Goal: Information Seeking & Learning: Learn about a topic

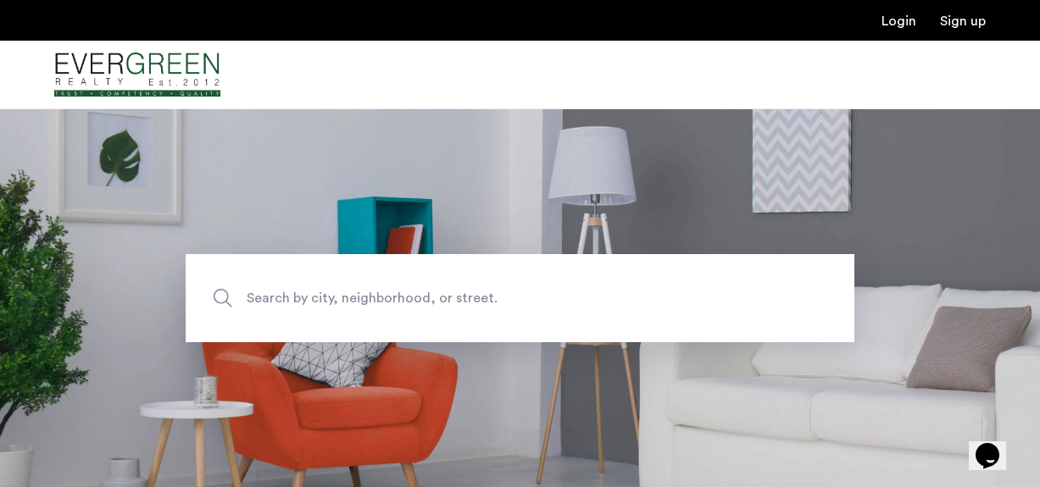
click at [470, 302] on span "Search by city, neighborhood, or street." at bounding box center [481, 297] width 468 height 23
click at [470, 302] on input "Search by city, neighborhood, or street." at bounding box center [520, 298] width 669 height 88
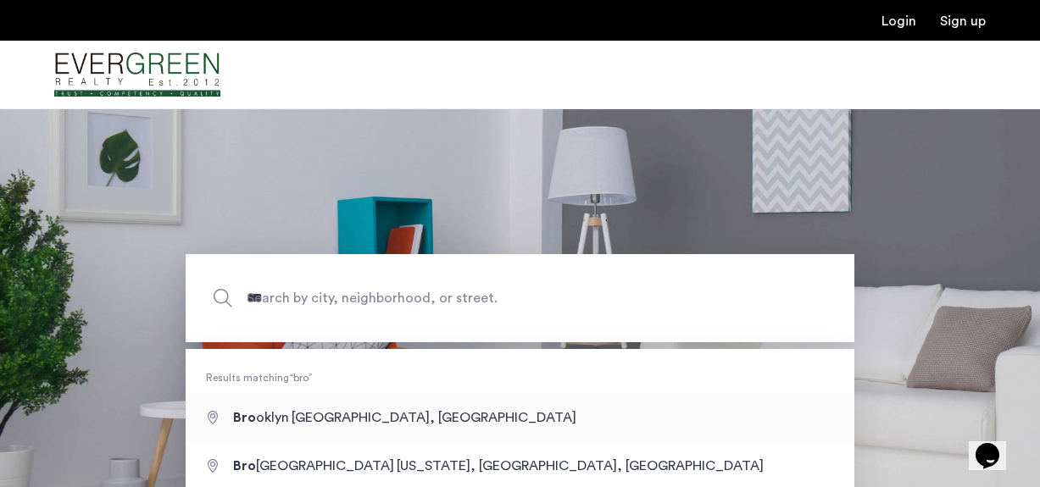
type input "**********"
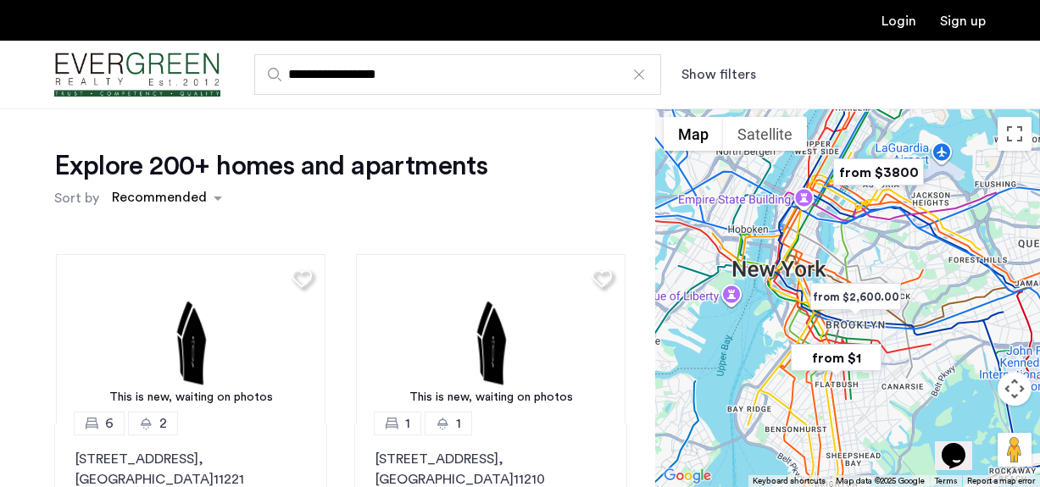
click at [685, 75] on button "Show filters" at bounding box center [718, 74] width 75 height 20
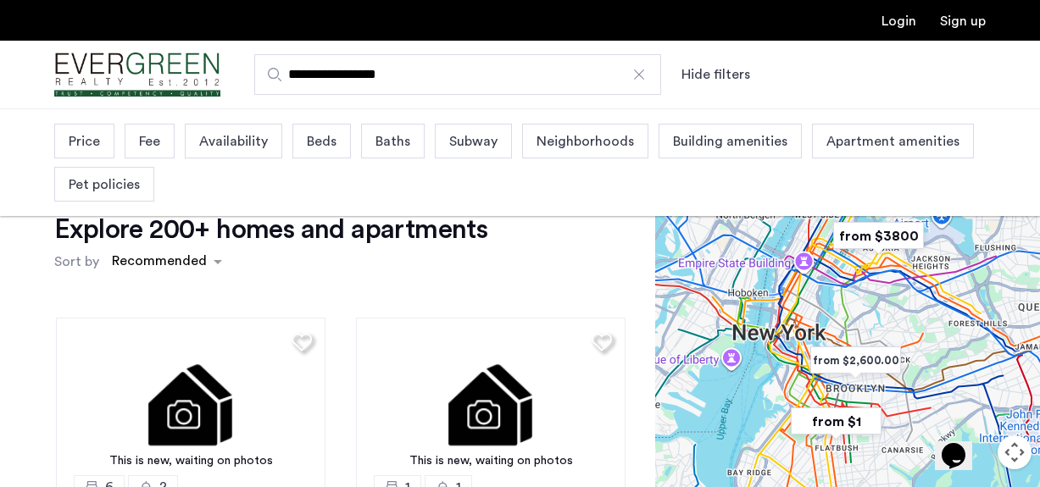
click at [95, 140] on span "Price" at bounding box center [84, 141] width 31 height 20
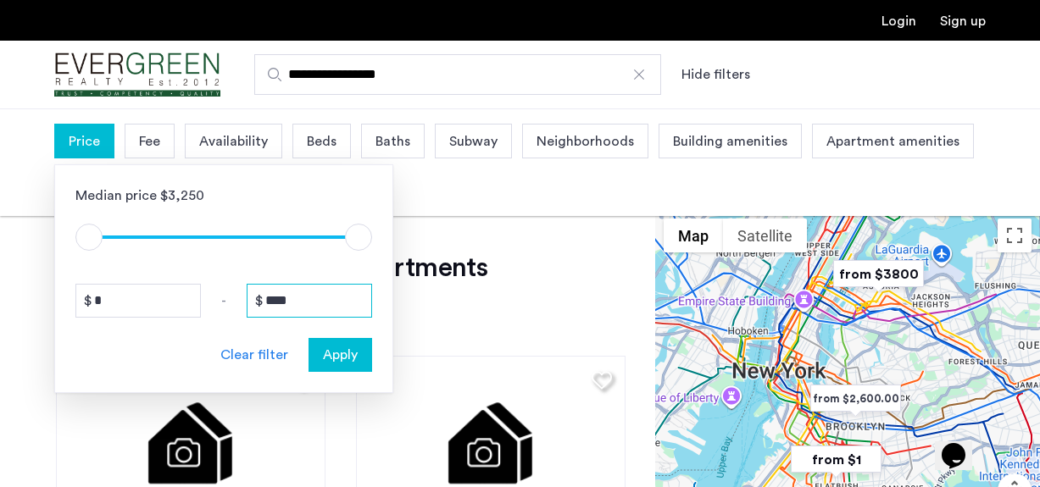
click at [304, 294] on input "****" at bounding box center [309, 301] width 125 height 34
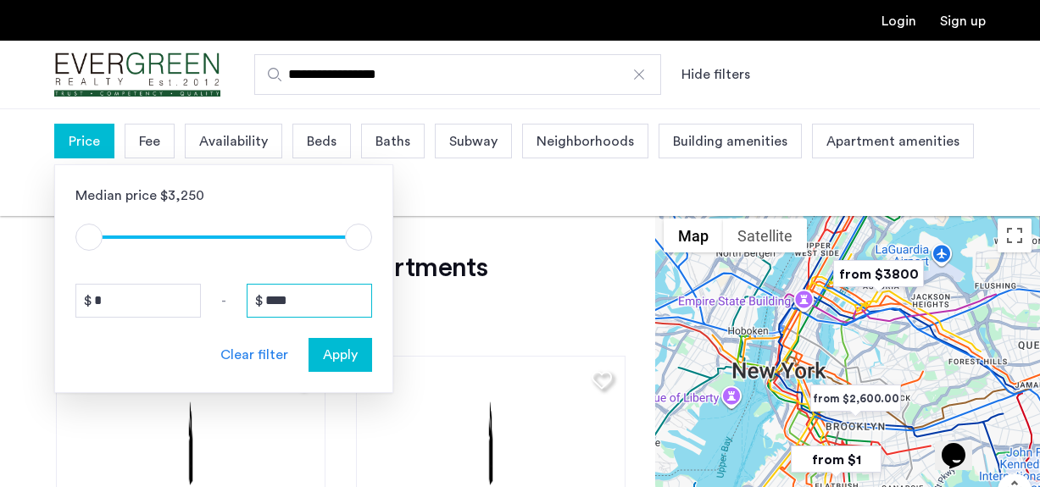
click at [304, 294] on input "****" at bounding box center [309, 301] width 125 height 34
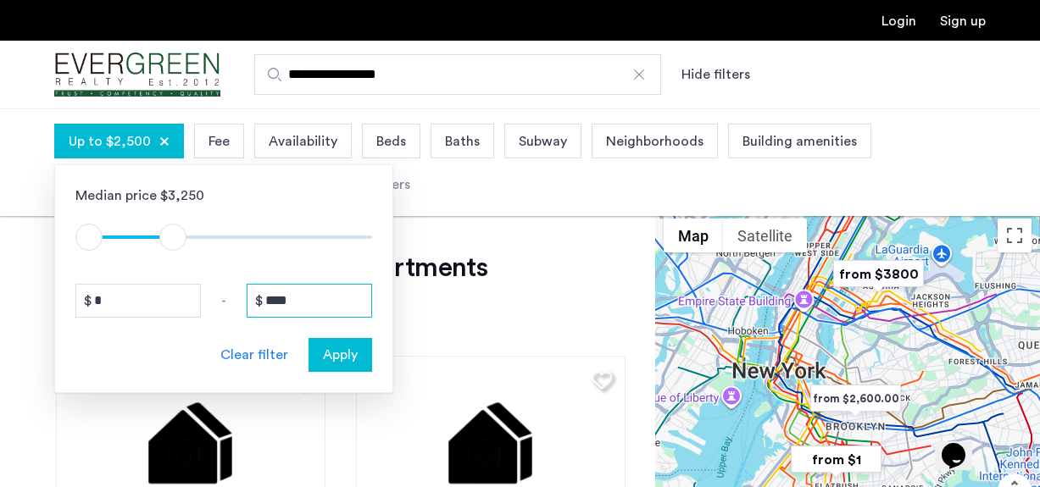
type input "****"
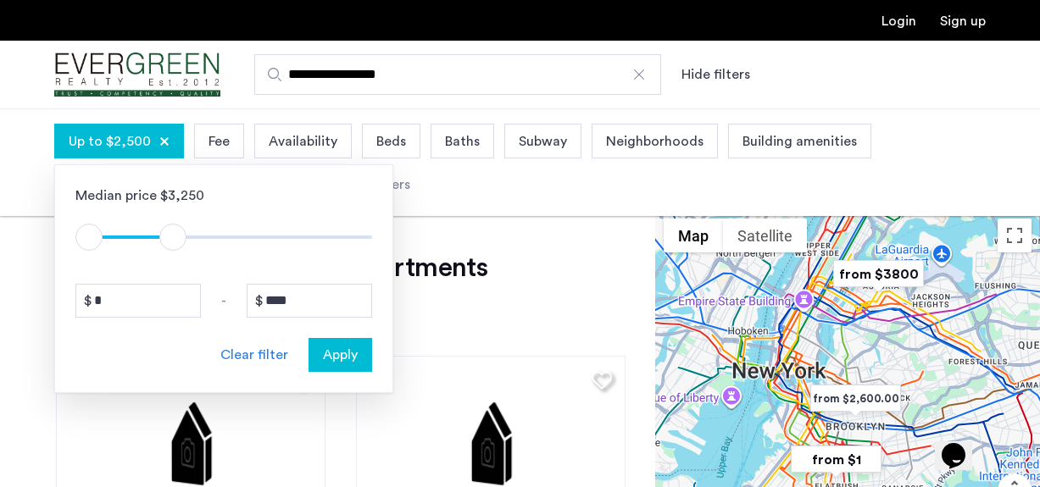
click at [323, 350] on span "Apply" at bounding box center [340, 355] width 35 height 20
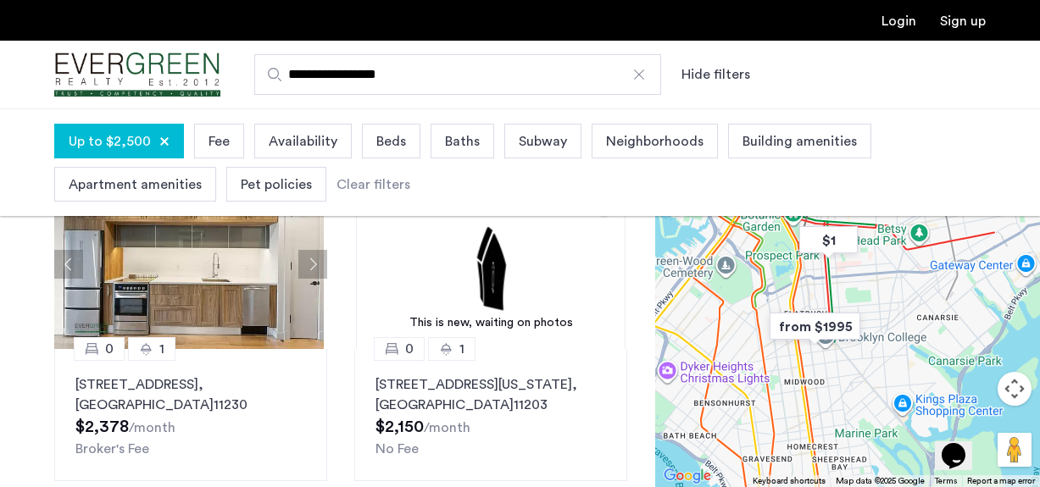
scroll to position [140, 0]
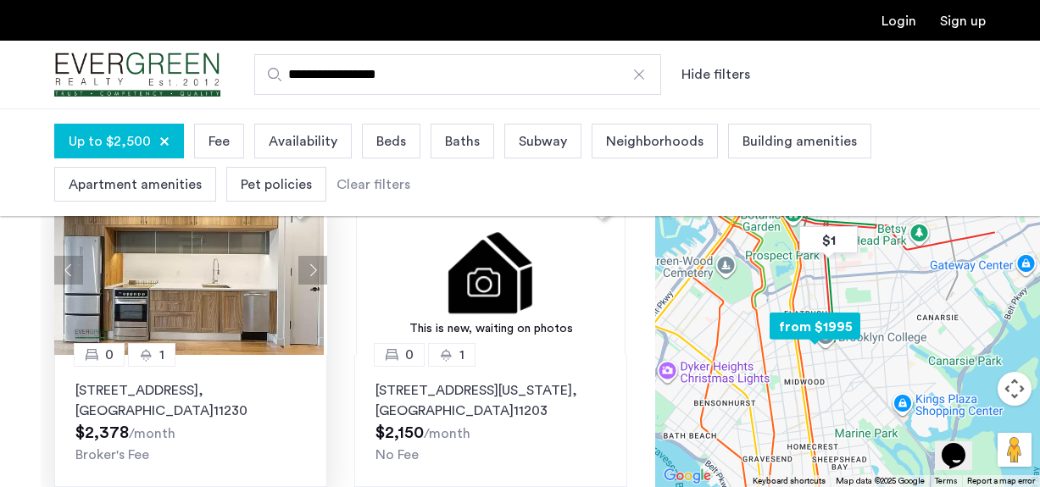
click at [308, 274] on button "Next apartment" at bounding box center [312, 270] width 29 height 29
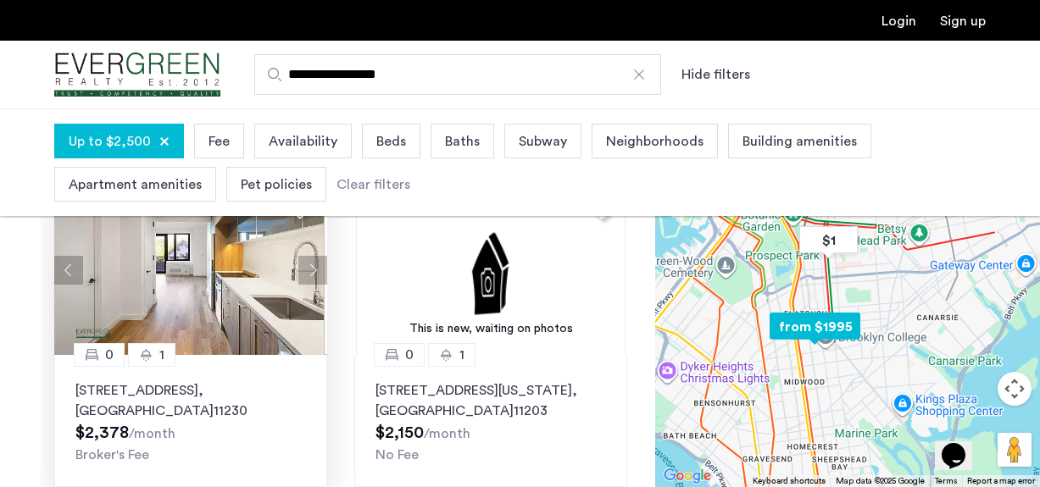
click at [308, 274] on button "Next apartment" at bounding box center [312, 270] width 29 height 29
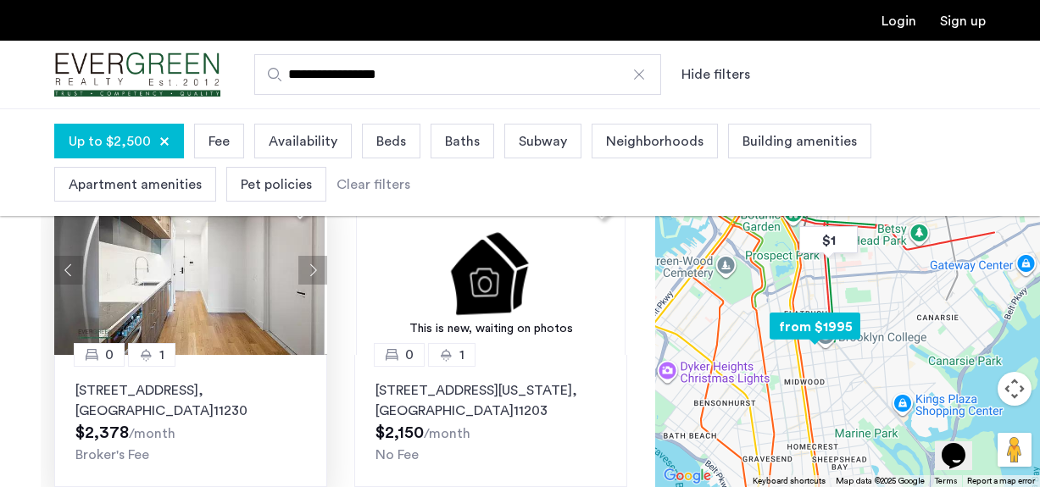
click at [308, 274] on button "Next apartment" at bounding box center [312, 270] width 29 height 29
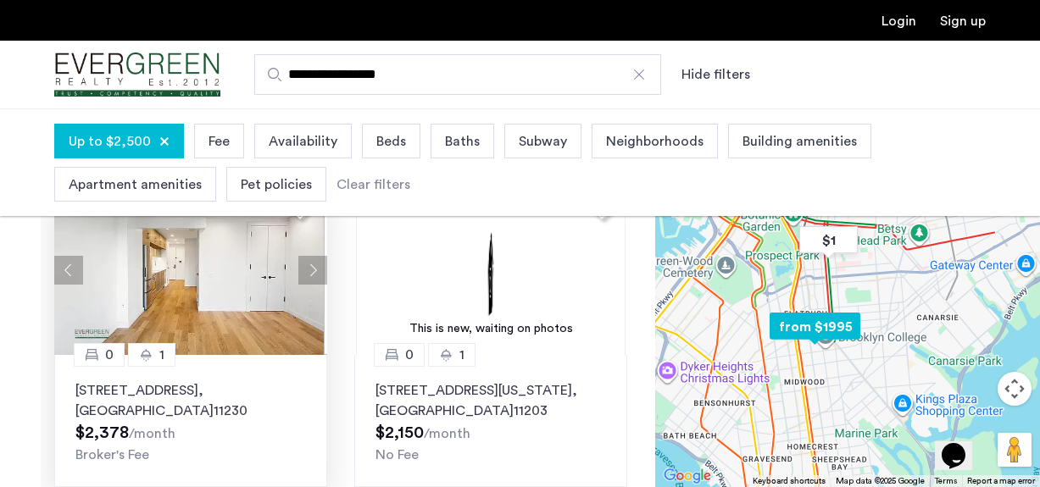
click at [308, 274] on button "Next apartment" at bounding box center [312, 270] width 29 height 29
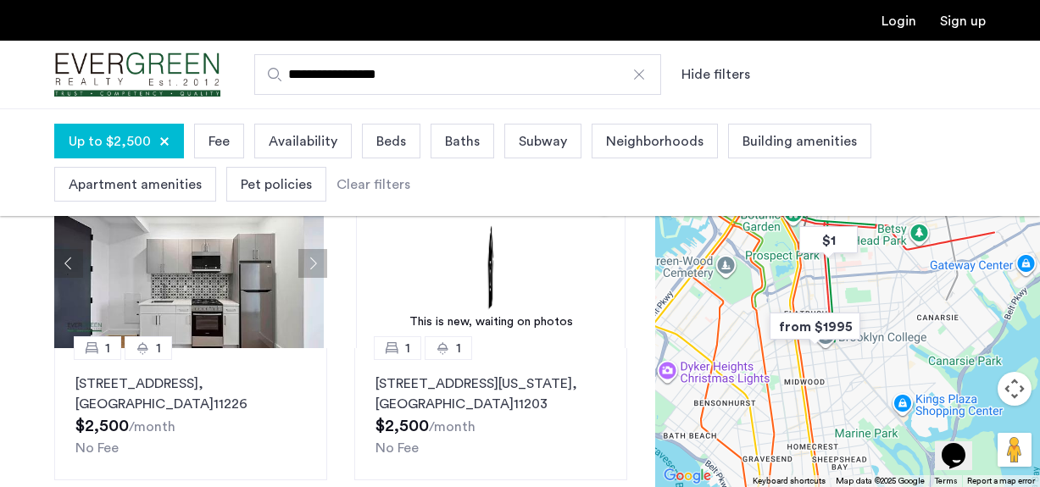
scroll to position [1012, 0]
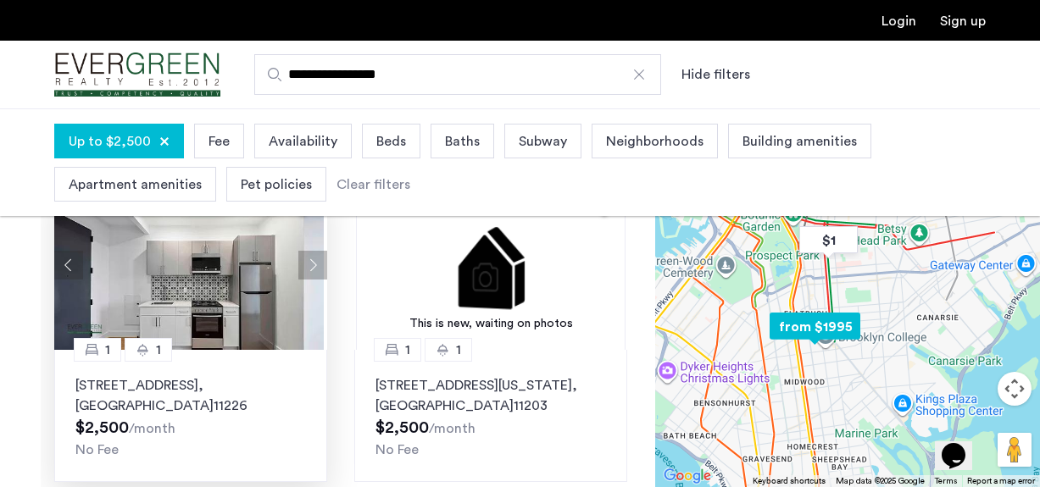
click at [310, 263] on button "Next apartment" at bounding box center [312, 265] width 29 height 29
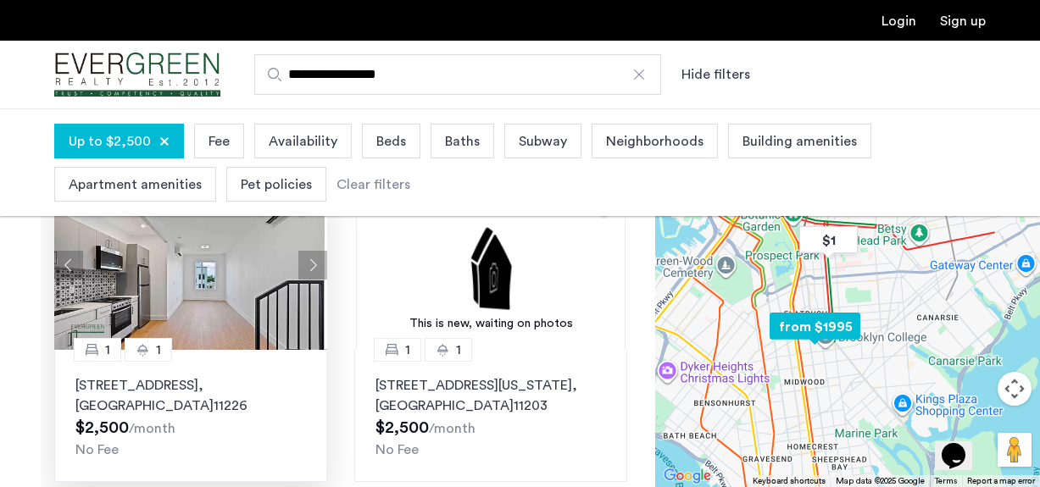
click at [311, 263] on button "Next apartment" at bounding box center [312, 265] width 29 height 29
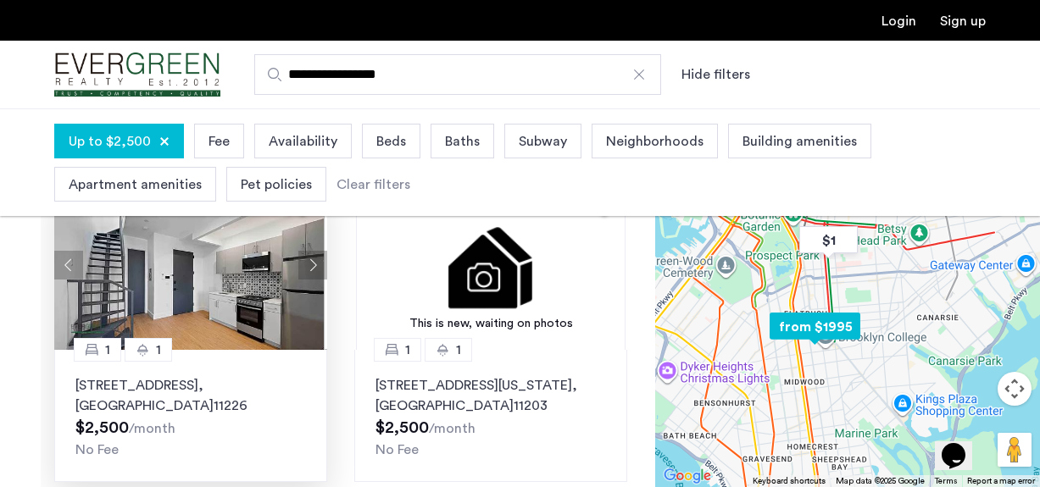
click at [310, 263] on button "Next apartment" at bounding box center [312, 265] width 29 height 29
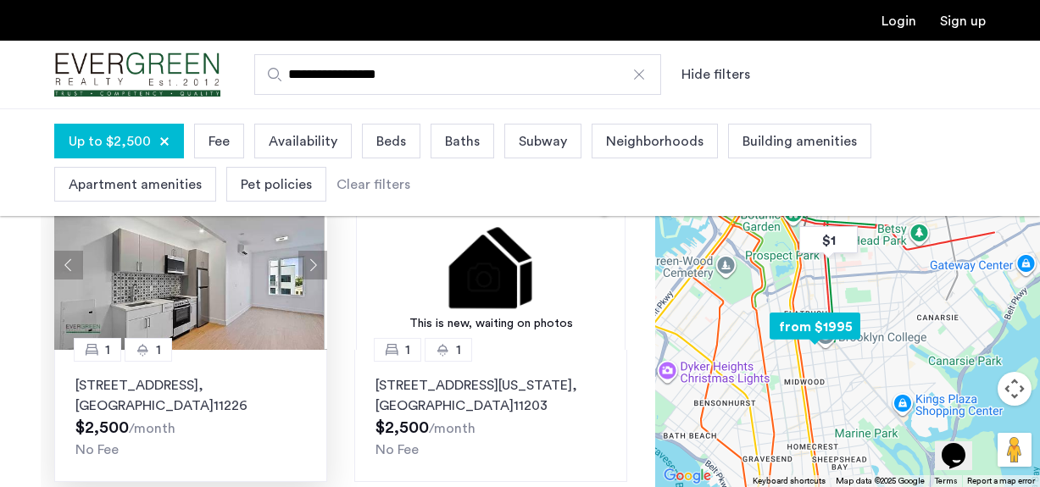
click at [310, 263] on button "Next apartment" at bounding box center [312, 265] width 29 height 29
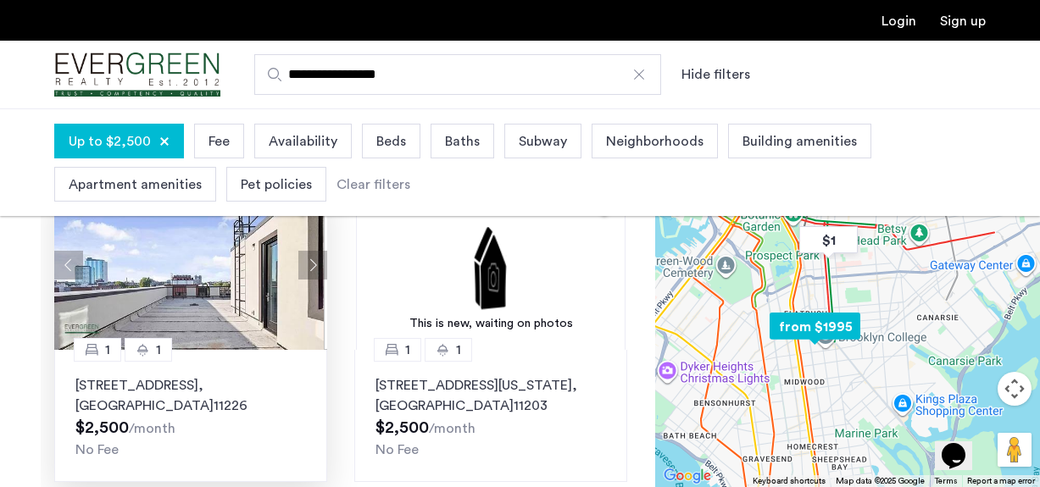
click at [310, 263] on button "Next apartment" at bounding box center [312, 265] width 29 height 29
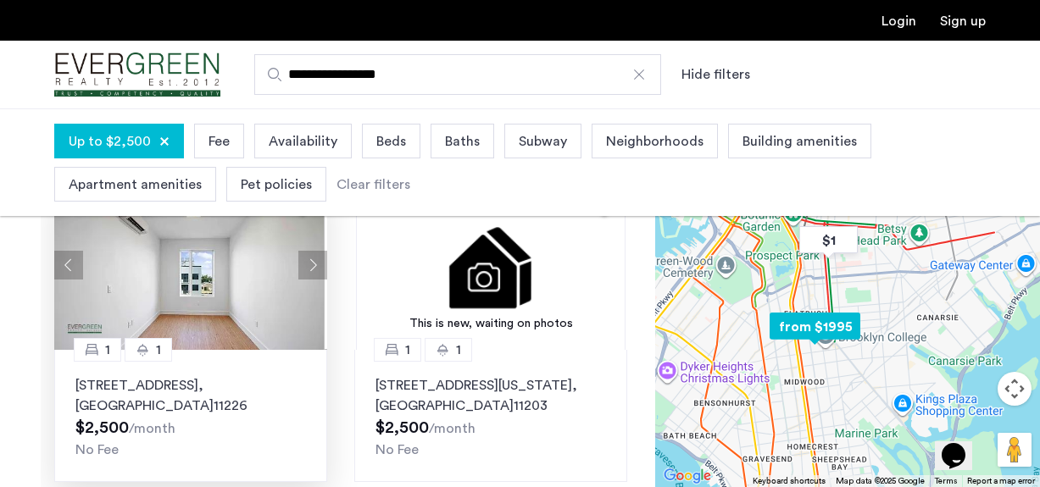
click at [310, 263] on button "Next apartment" at bounding box center [312, 265] width 29 height 29
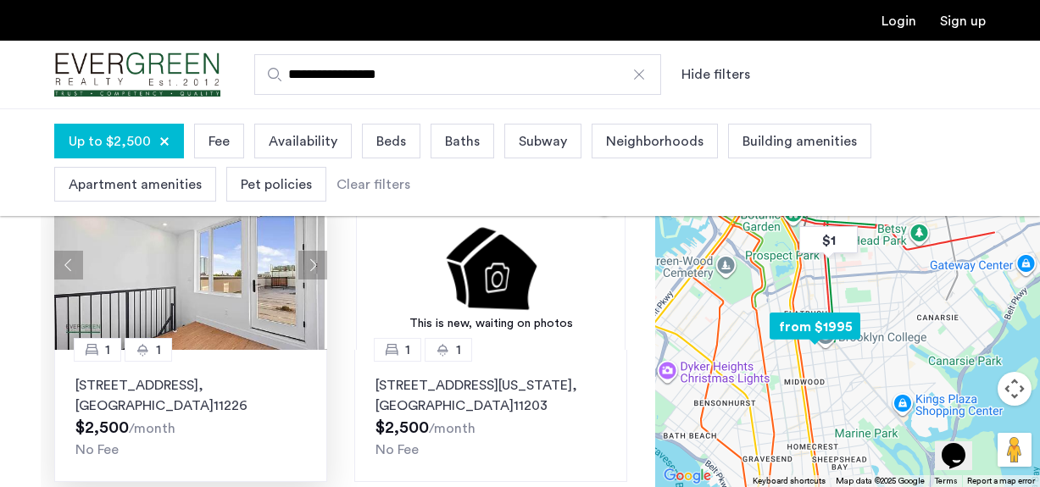
click at [310, 263] on button "Next apartment" at bounding box center [312, 265] width 29 height 29
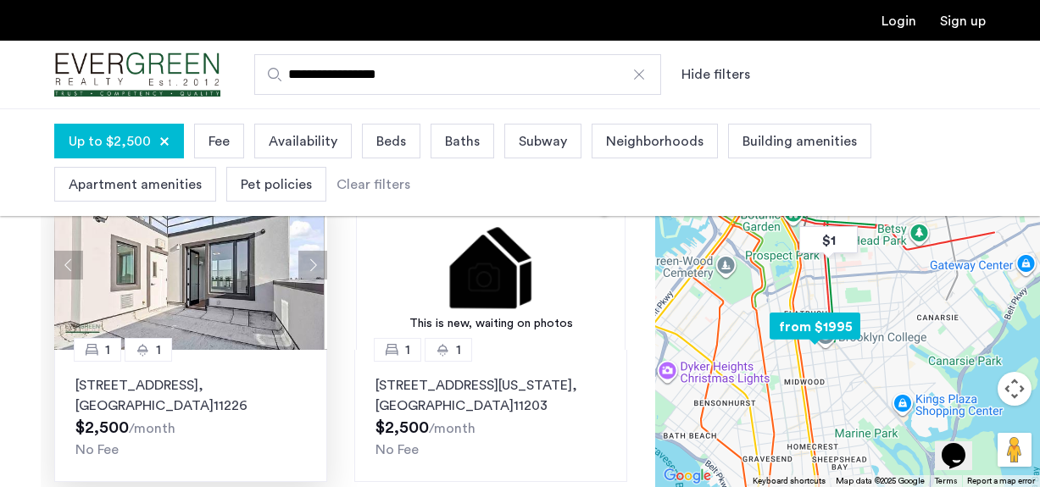
click at [310, 263] on button "Next apartment" at bounding box center [312, 265] width 29 height 29
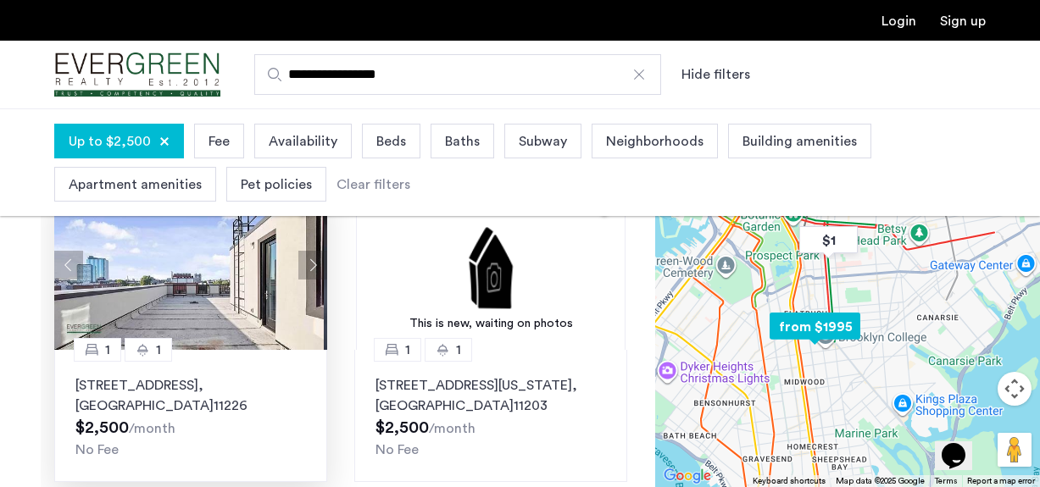
click at [311, 263] on button "Next apartment" at bounding box center [312, 265] width 29 height 29
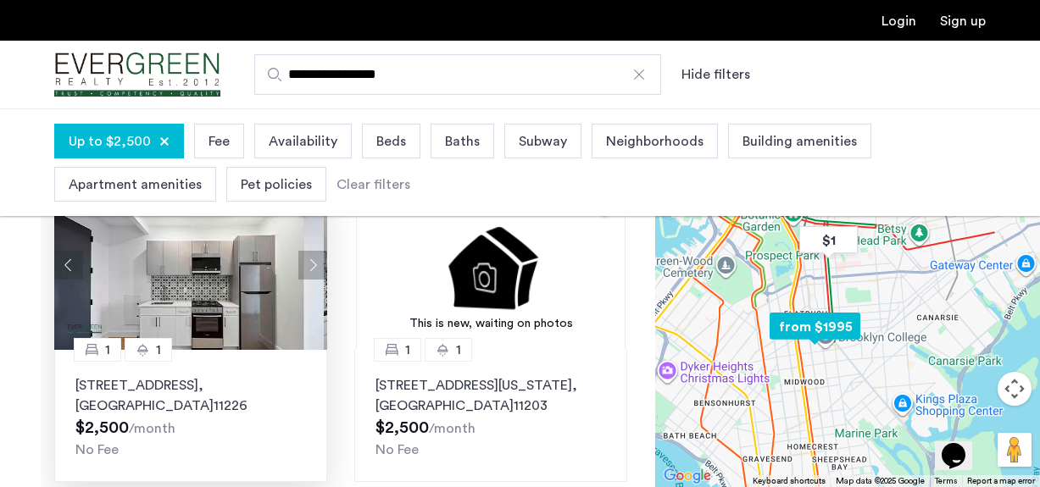
click at [310, 263] on button "Next apartment" at bounding box center [312, 265] width 29 height 29
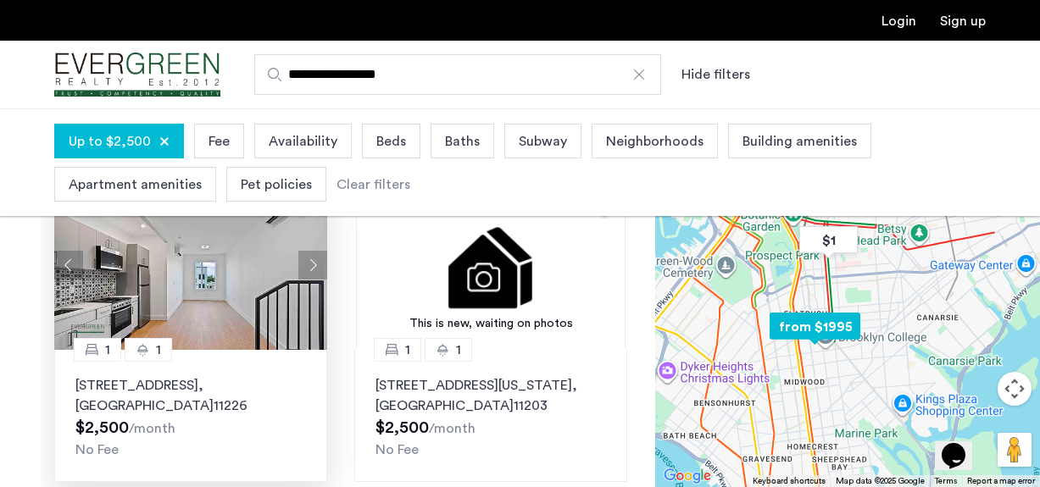
click at [310, 263] on button "Next apartment" at bounding box center [312, 265] width 29 height 29
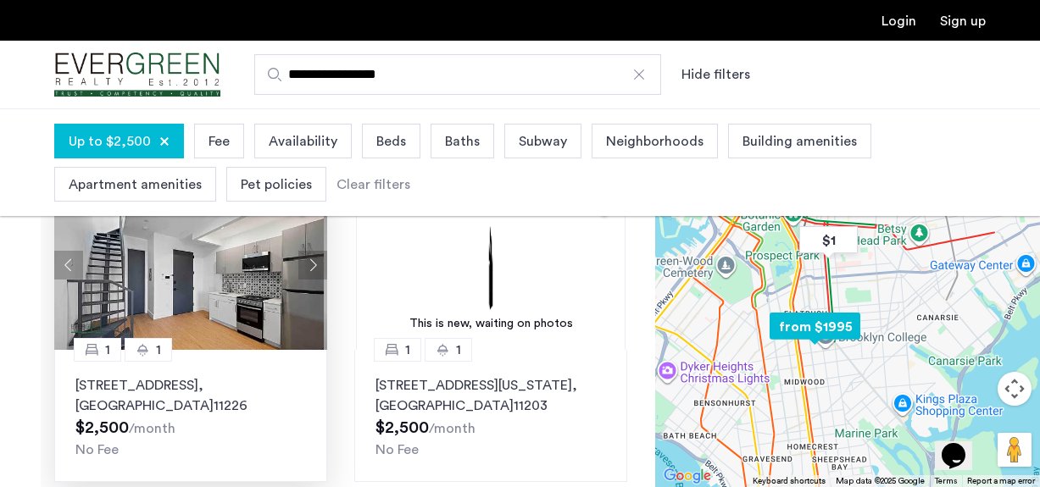
click at [310, 263] on button "Next apartment" at bounding box center [312, 265] width 29 height 29
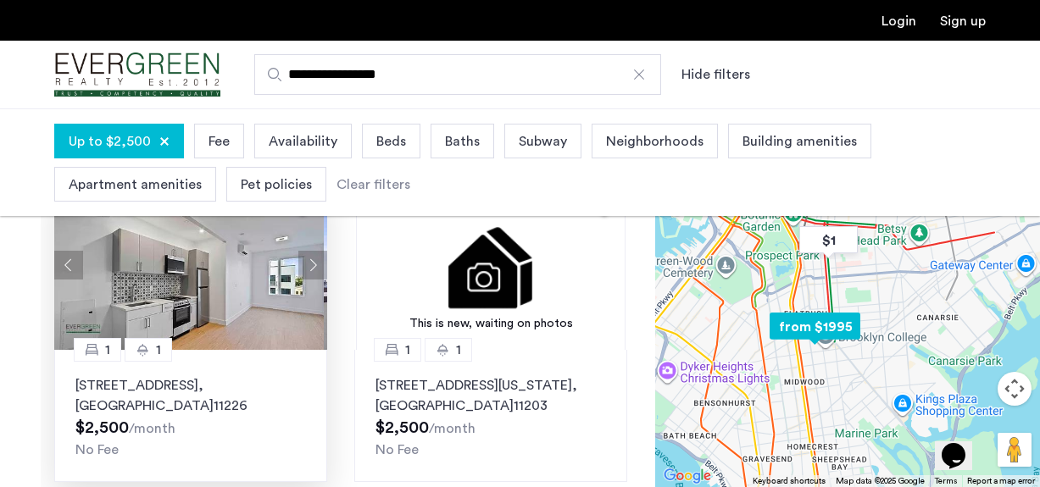
click at [311, 264] on button "Next apartment" at bounding box center [312, 265] width 29 height 29
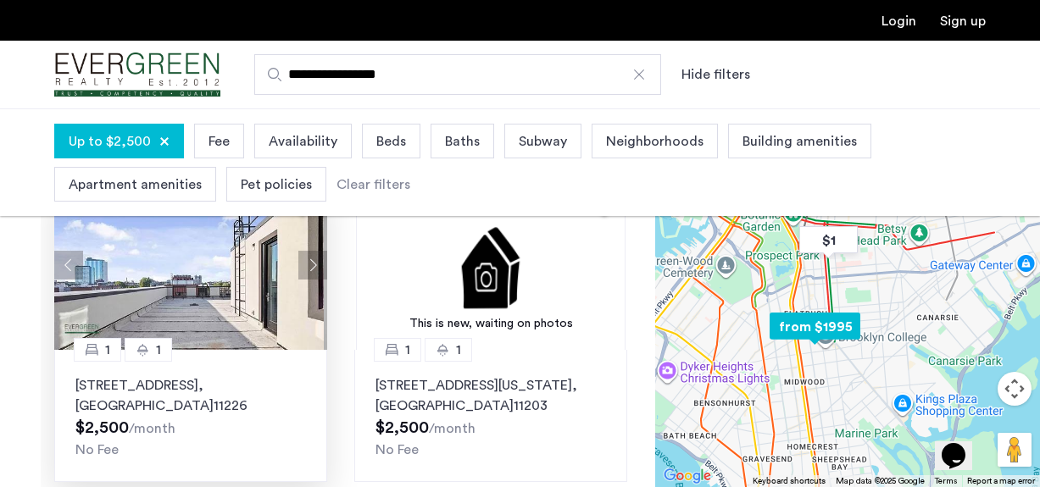
click at [311, 264] on button "Next apartment" at bounding box center [312, 265] width 29 height 29
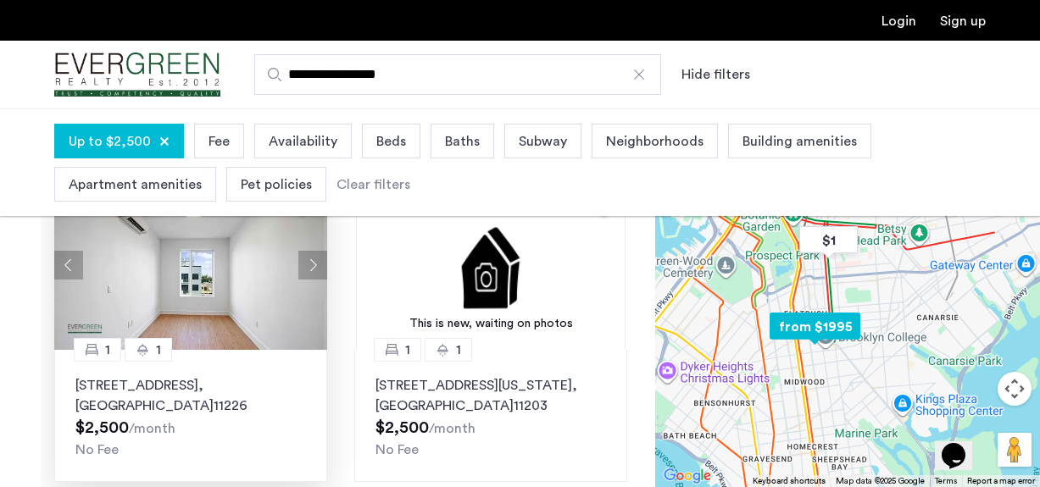
click at [311, 264] on button "Next apartment" at bounding box center [312, 265] width 29 height 29
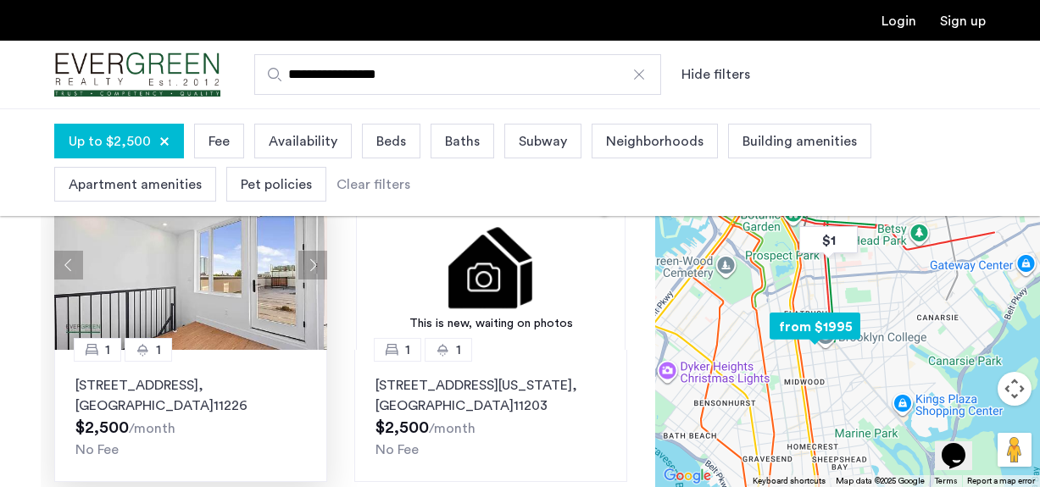
click at [191, 387] on p "[STREET_ADDRESS]" at bounding box center [190, 395] width 230 height 41
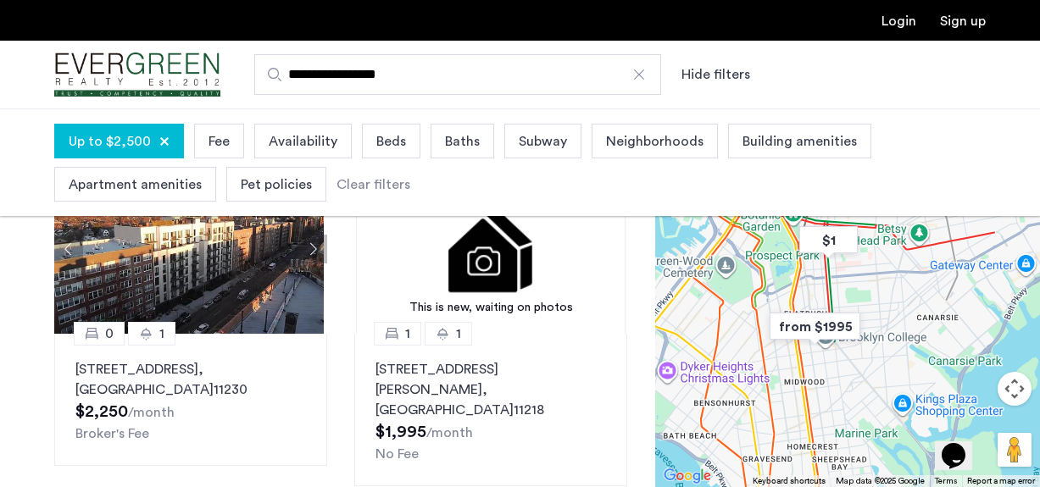
scroll to position [1359, 0]
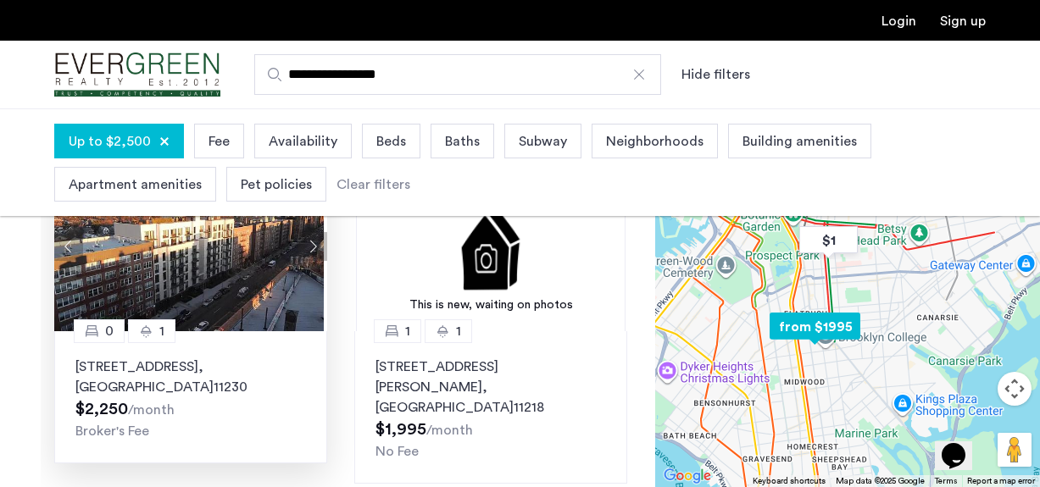
click at [313, 248] on button "Next apartment" at bounding box center [312, 246] width 29 height 29
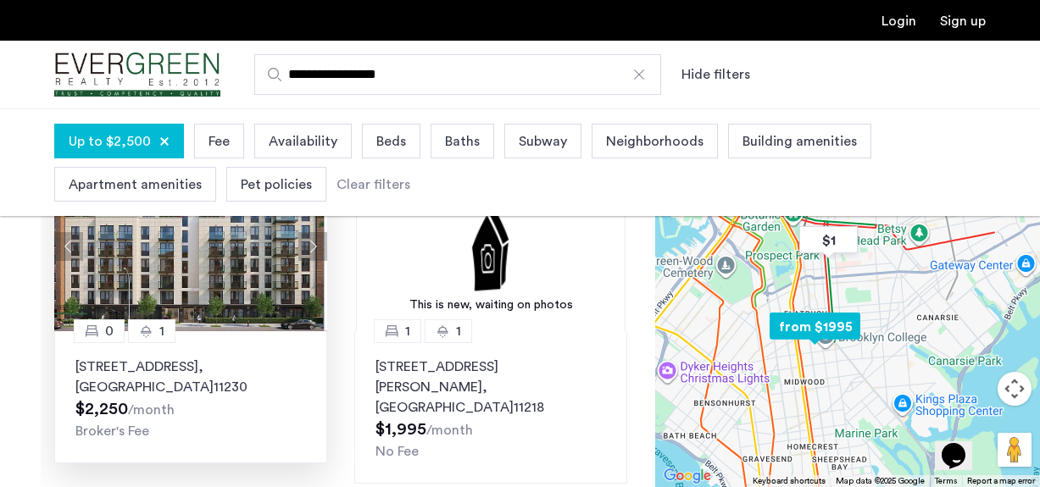
click at [313, 248] on button "Next apartment" at bounding box center [312, 246] width 29 height 29
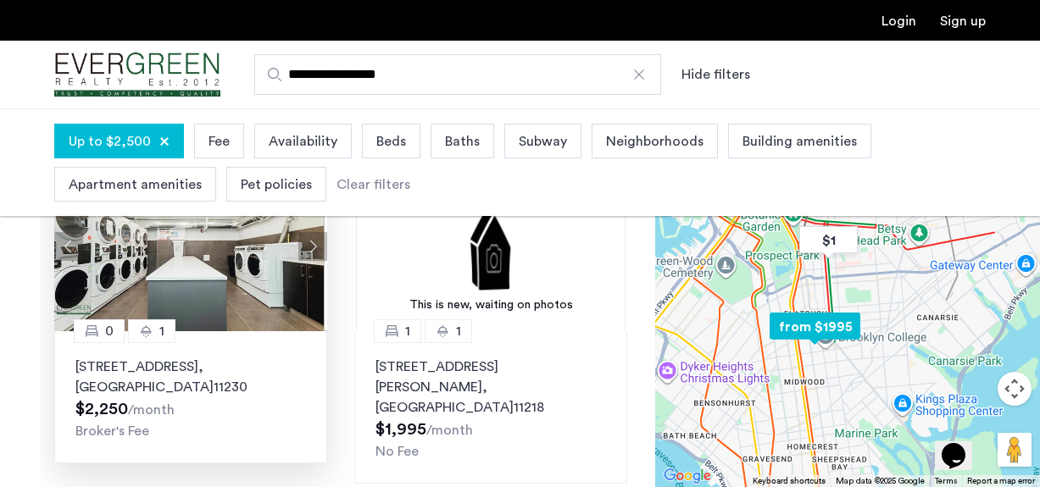
click at [313, 248] on button "Next apartment" at bounding box center [312, 246] width 29 height 29
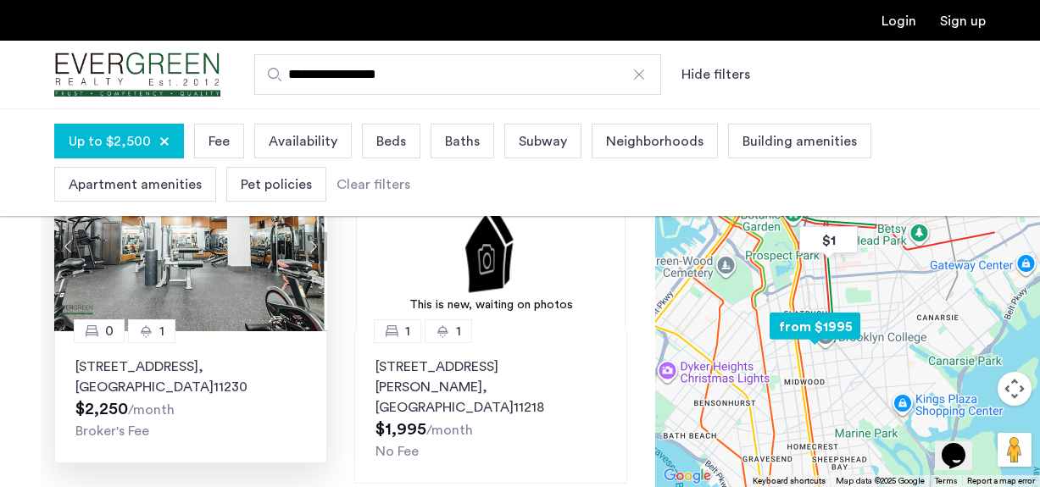
click at [313, 248] on button "Next apartment" at bounding box center [312, 246] width 29 height 29
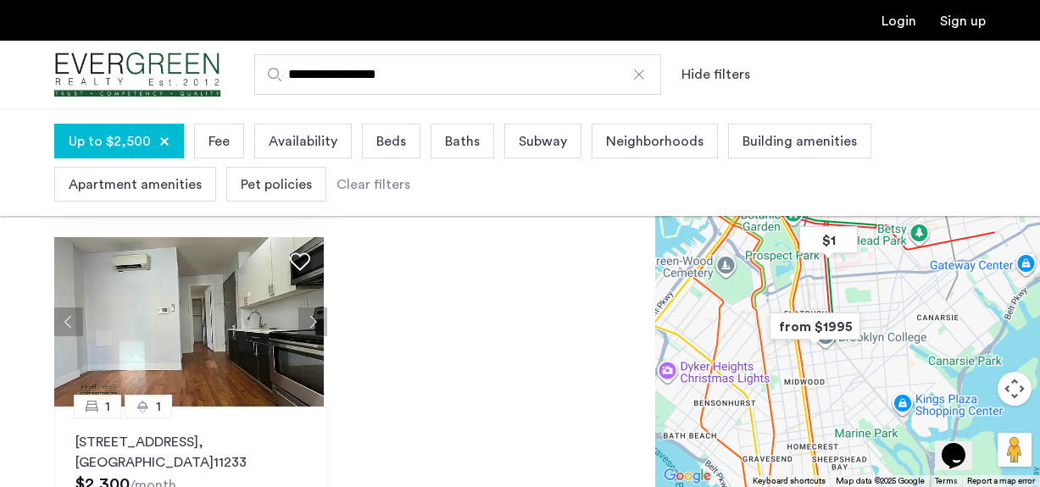
scroll to position [359, 0]
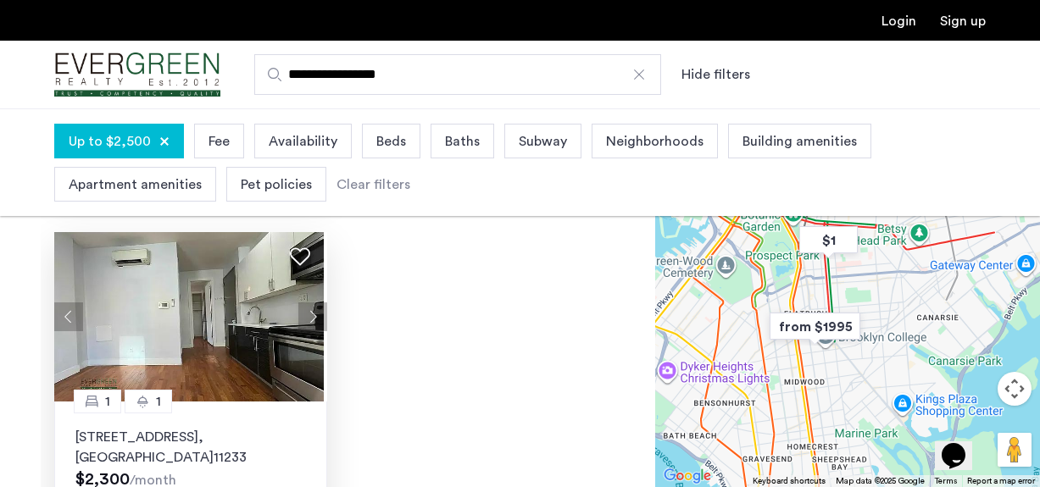
click at [304, 302] on button "Next apartment" at bounding box center [312, 316] width 29 height 29
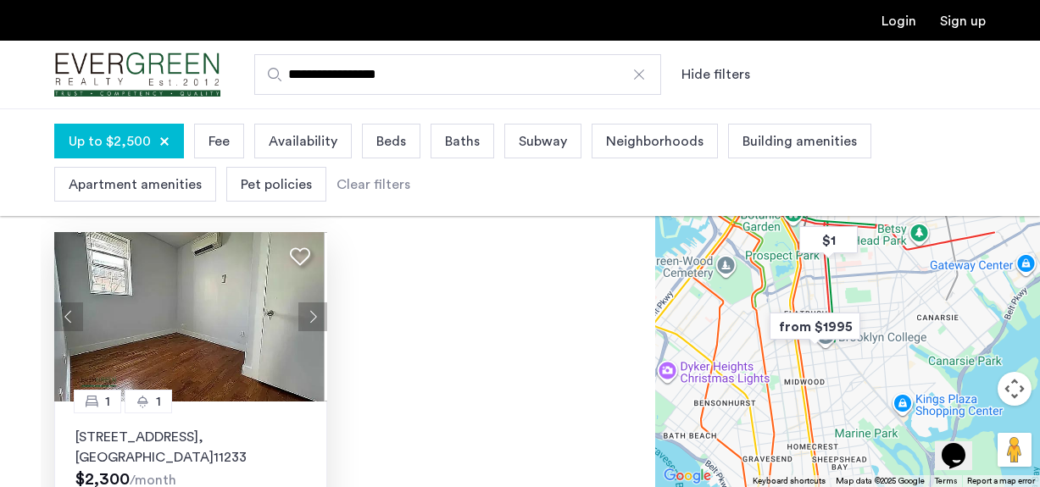
click at [304, 302] on button "Next apartment" at bounding box center [312, 316] width 29 height 29
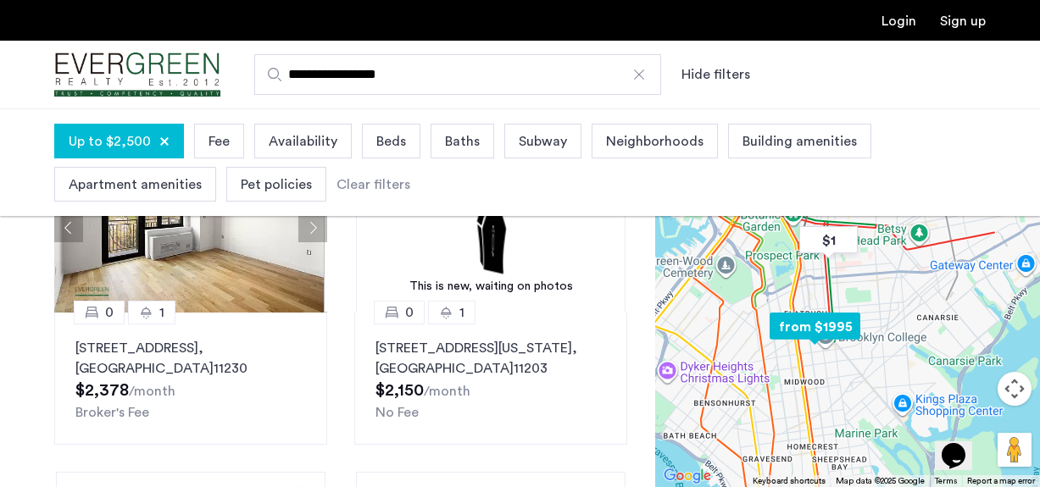
scroll to position [0, 0]
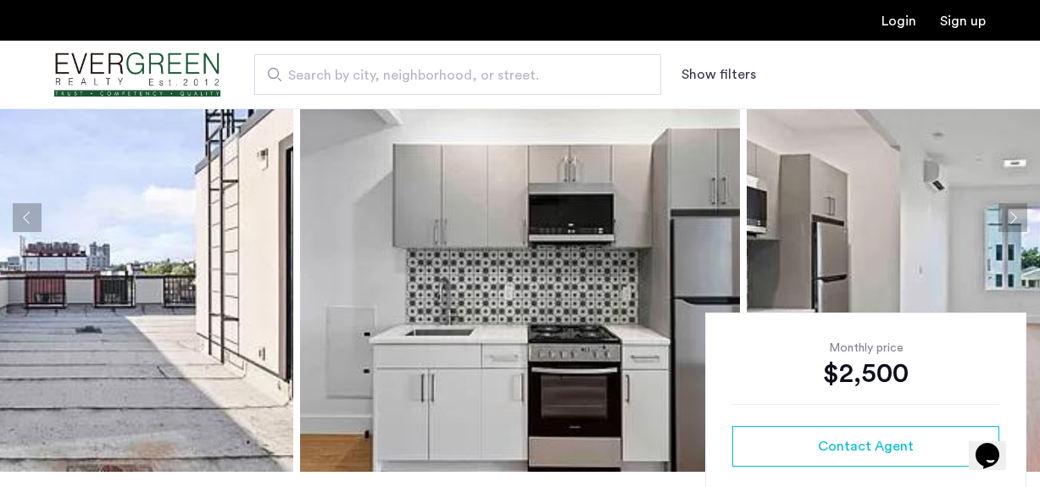
scroll to position [146, 0]
click at [552, 314] on img at bounding box center [520, 217] width 440 height 508
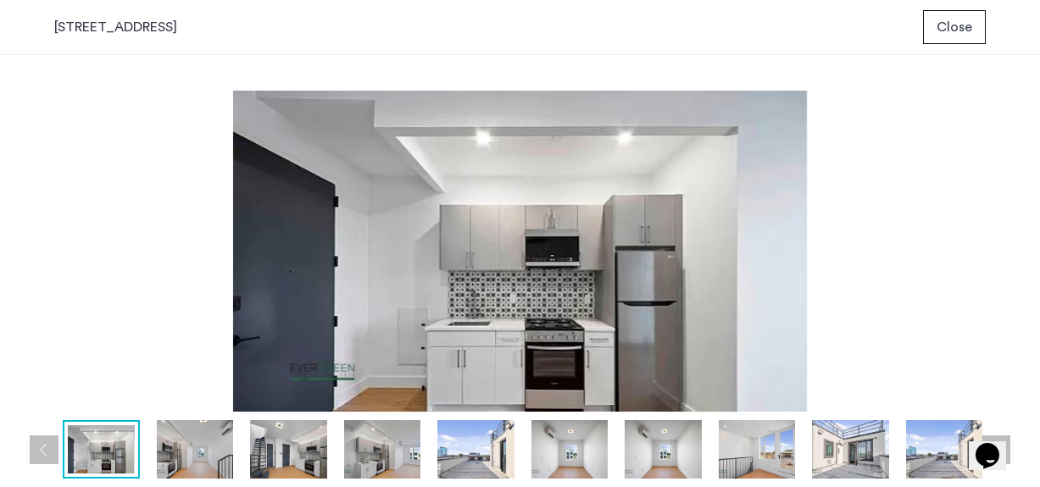
scroll to position [0, 0]
click at [993, 448] on button "Next apartment" at bounding box center [995, 450] width 29 height 29
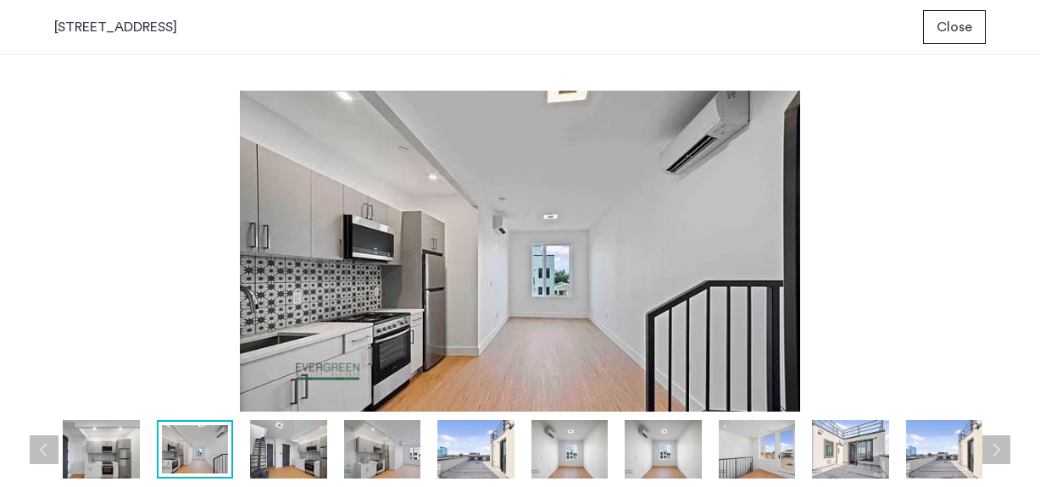
click at [993, 448] on button "Next apartment" at bounding box center [995, 450] width 29 height 29
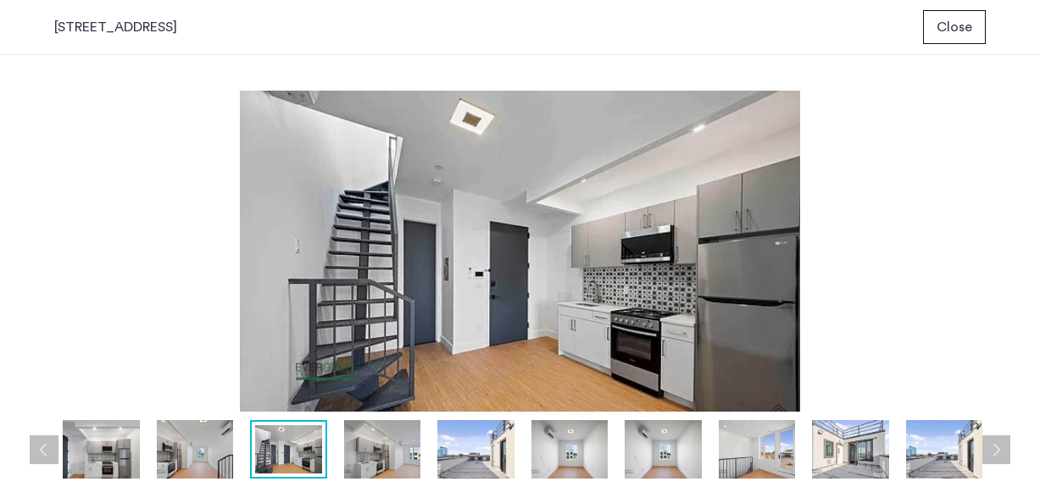
click at [993, 446] on button "Next apartment" at bounding box center [995, 450] width 29 height 29
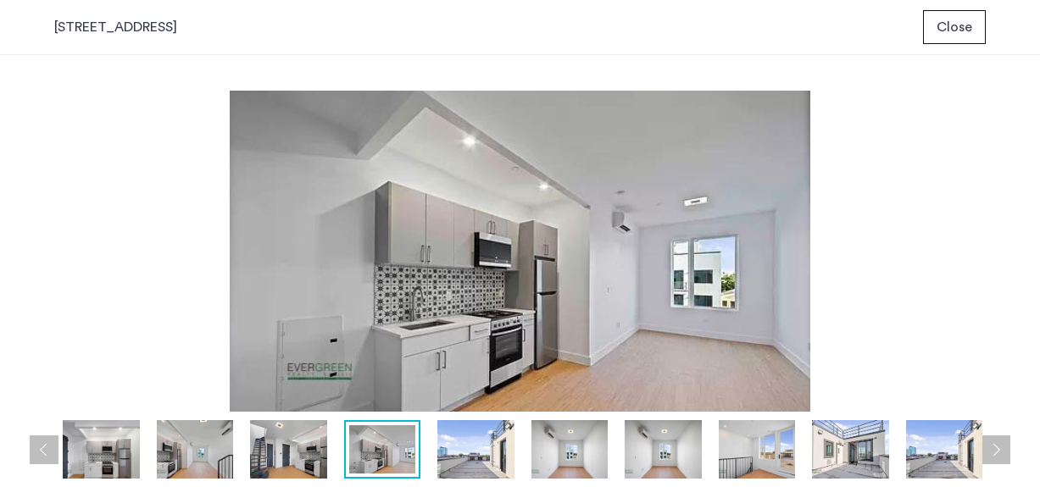
click at [1001, 447] on button "Next apartment" at bounding box center [995, 450] width 29 height 29
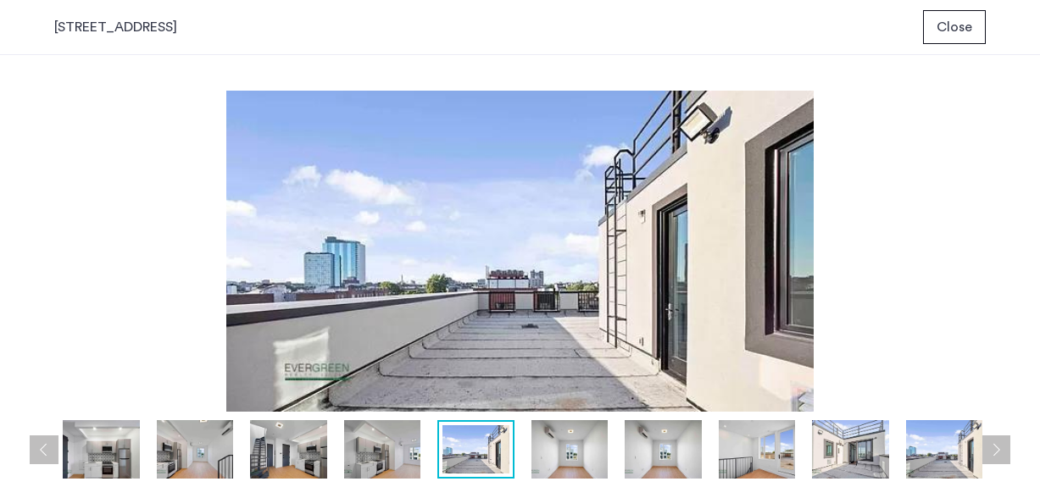
click at [1001, 447] on button "Next apartment" at bounding box center [995, 450] width 29 height 29
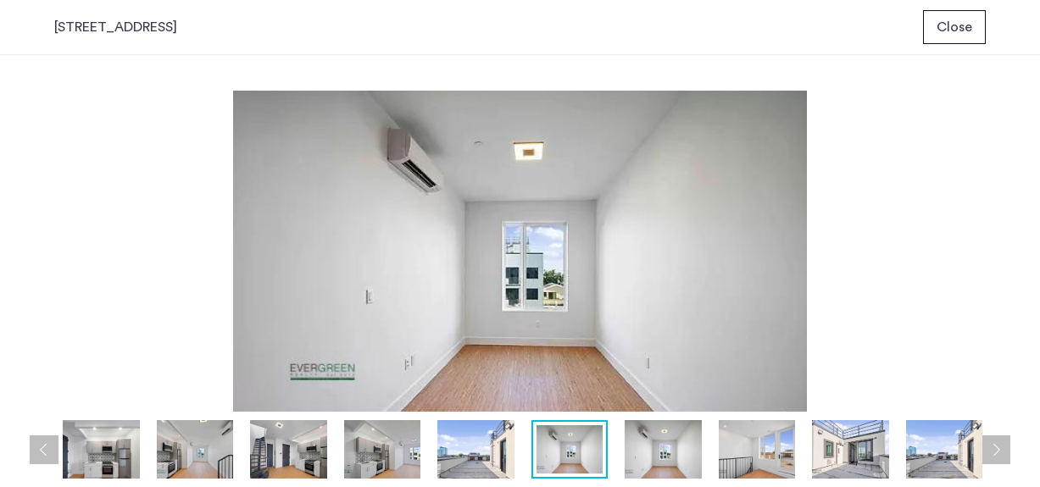
click at [1001, 447] on button "Next apartment" at bounding box center [995, 450] width 29 height 29
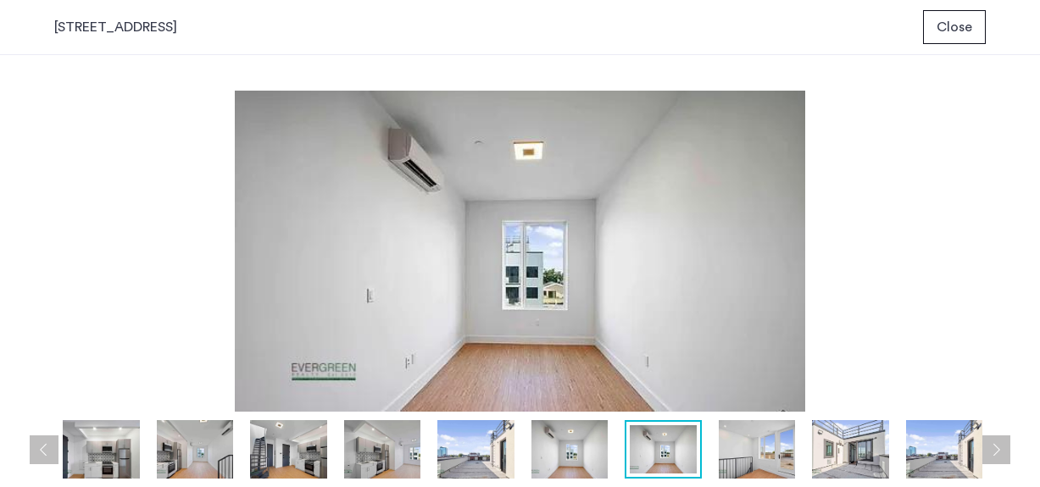
click at [1001, 447] on button "Next apartment" at bounding box center [995, 450] width 29 height 29
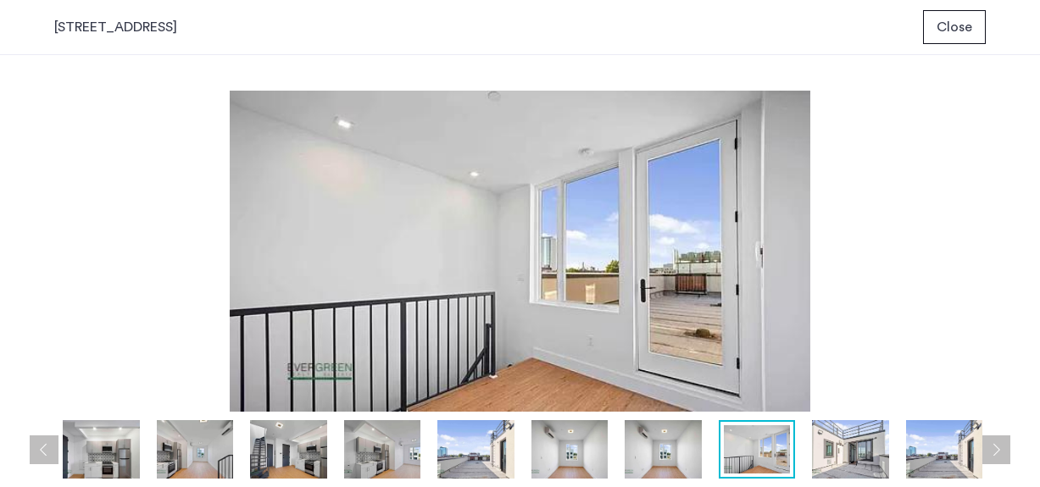
click at [1000, 447] on button "Next apartment" at bounding box center [995, 450] width 29 height 29
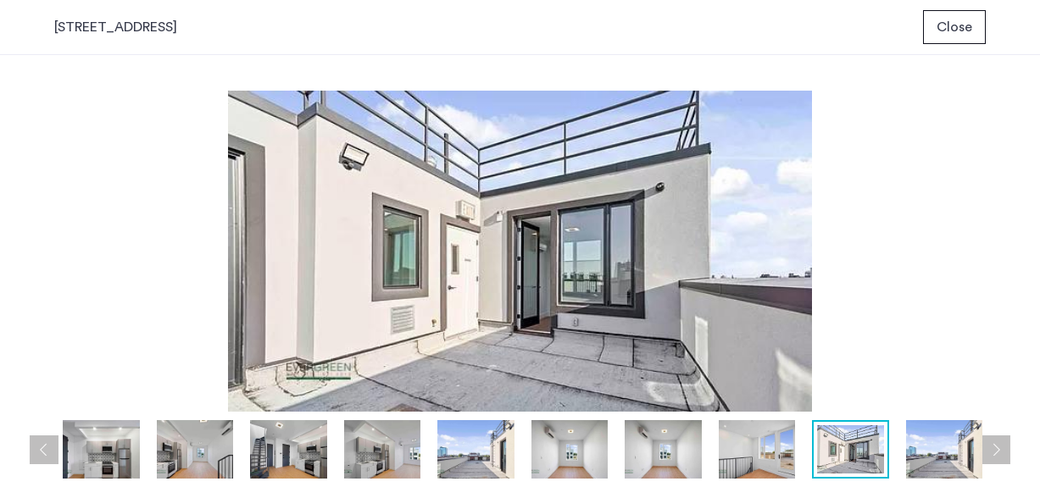
click at [1000, 447] on button "Next apartment" at bounding box center [995, 450] width 29 height 29
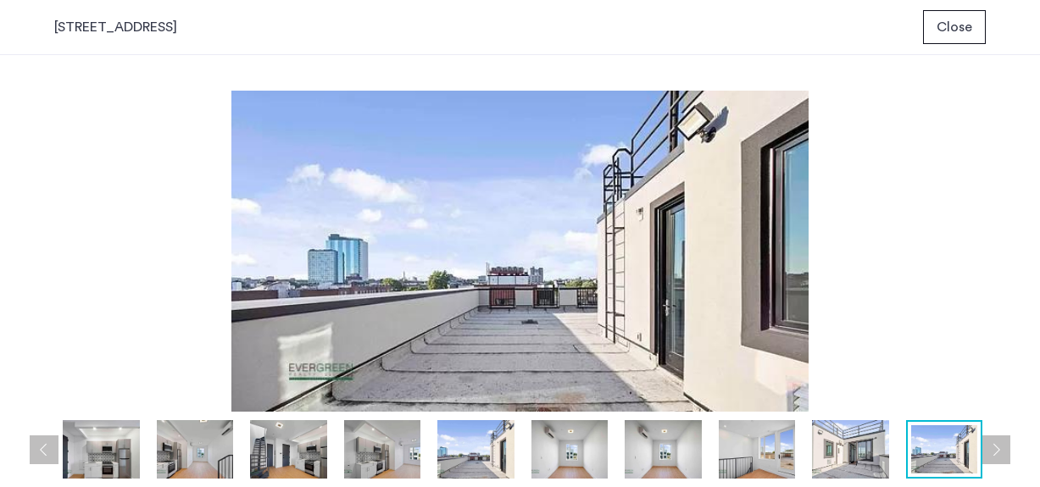
click at [1000, 447] on button "Next apartment" at bounding box center [995, 450] width 29 height 29
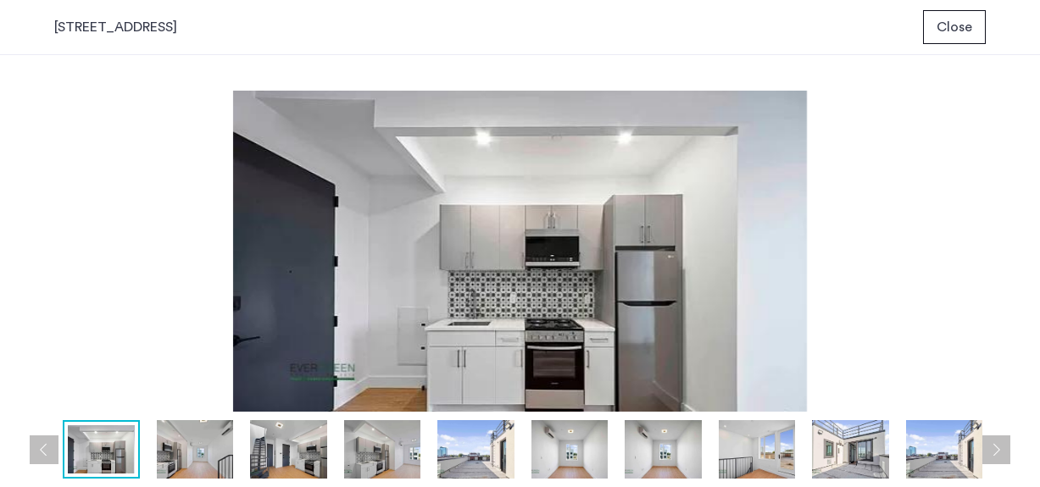
click at [1000, 447] on button "Next apartment" at bounding box center [995, 450] width 29 height 29
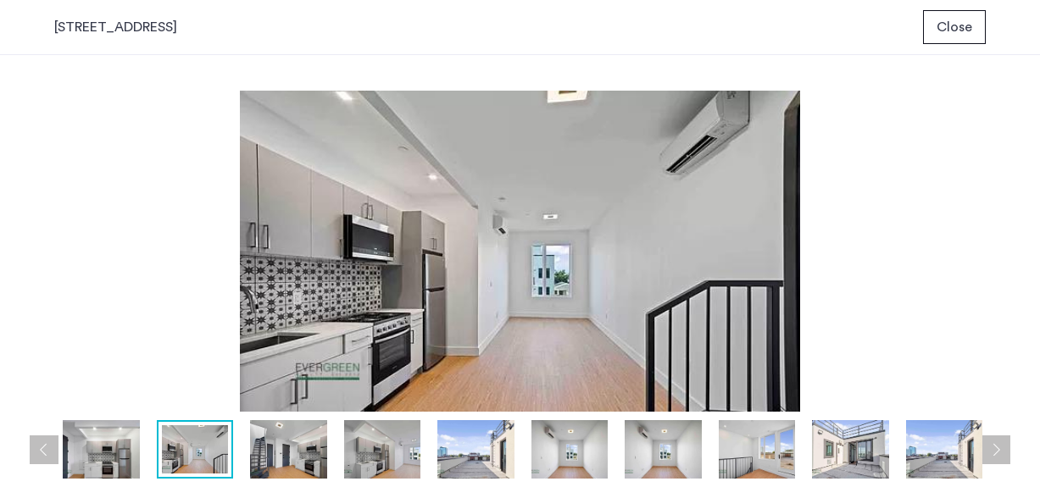
click at [1000, 447] on button "Next apartment" at bounding box center [995, 450] width 29 height 29
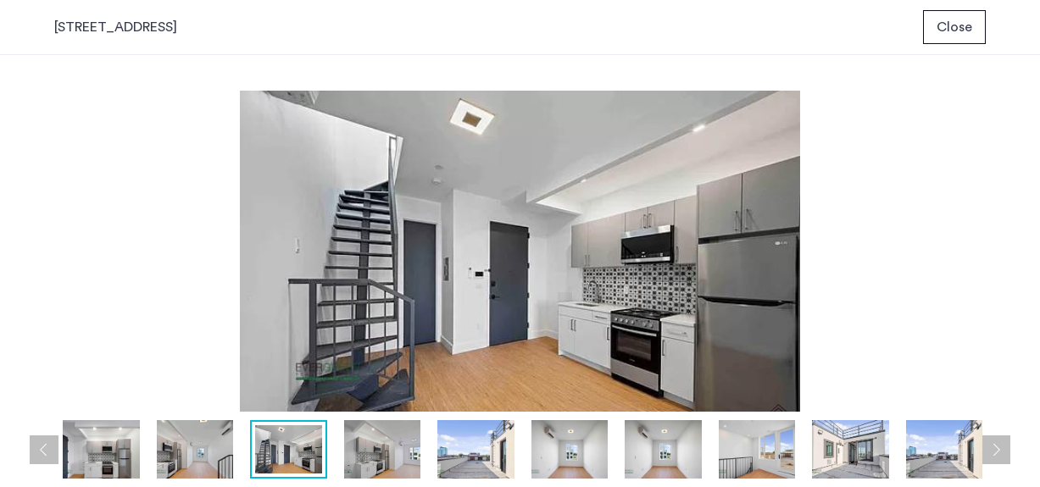
click at [946, 29] on span "Close" at bounding box center [954, 27] width 36 height 20
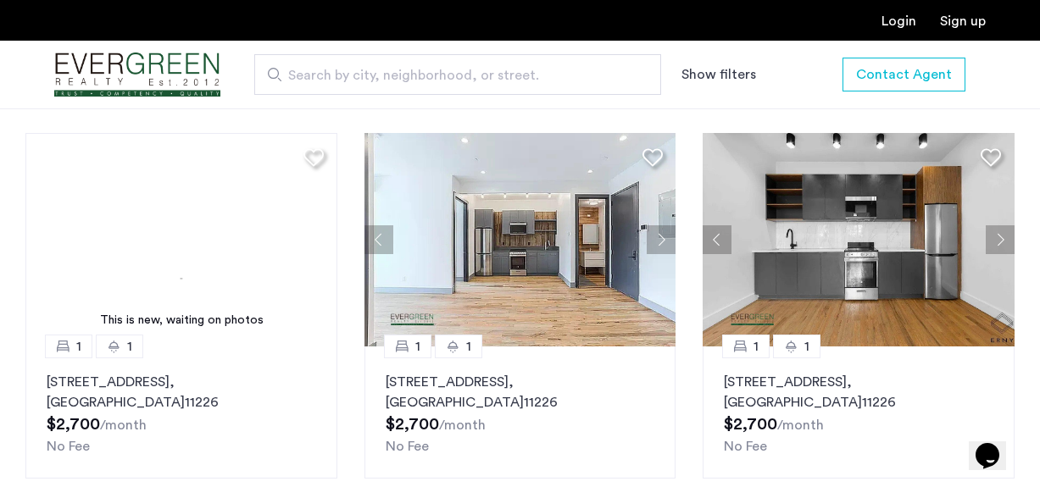
scroll to position [2028, 0]
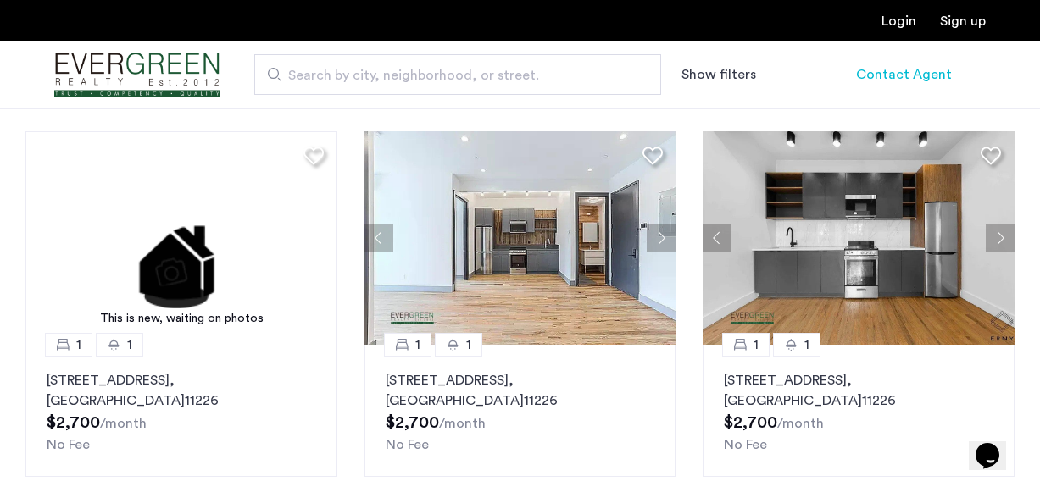
click at [663, 224] on button "Next apartment" at bounding box center [660, 238] width 29 height 29
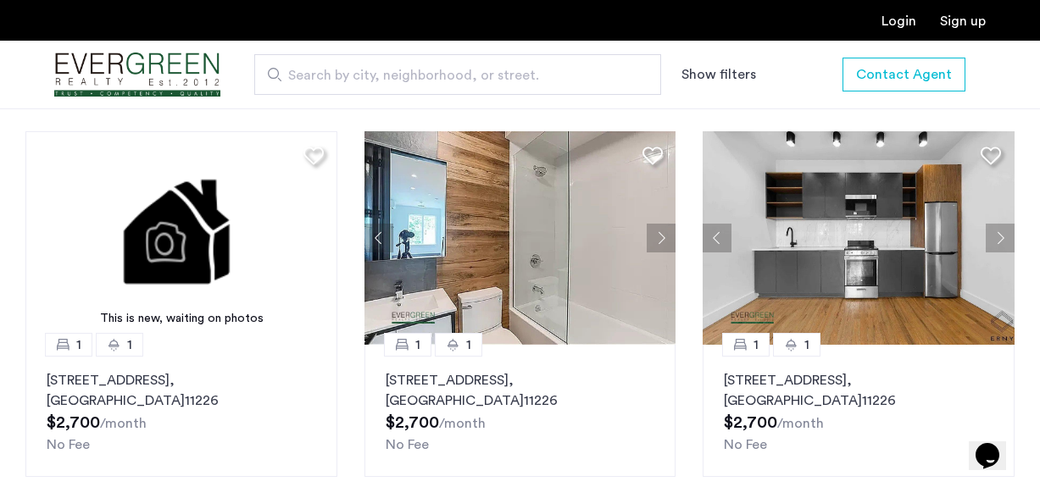
click at [663, 224] on button "Next apartment" at bounding box center [660, 238] width 29 height 29
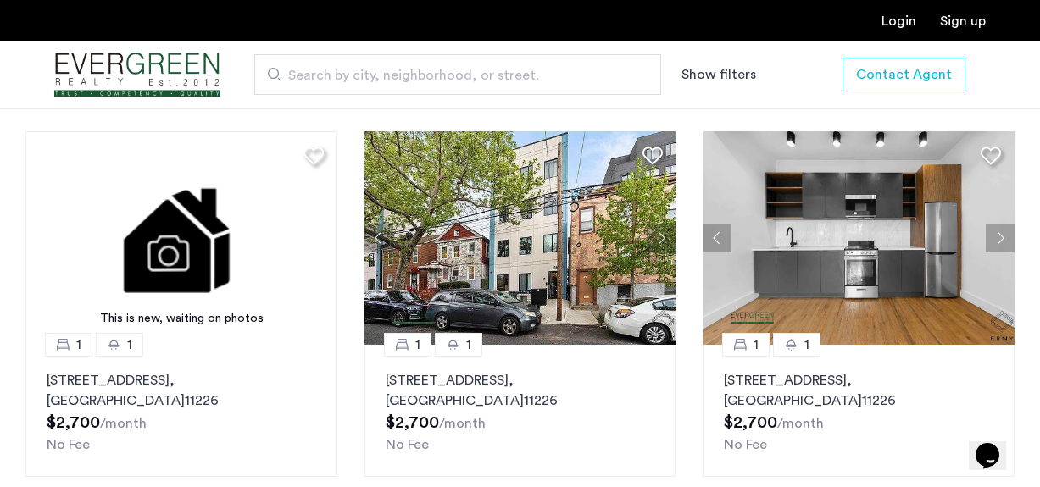
click at [663, 224] on button "Next apartment" at bounding box center [660, 238] width 29 height 29
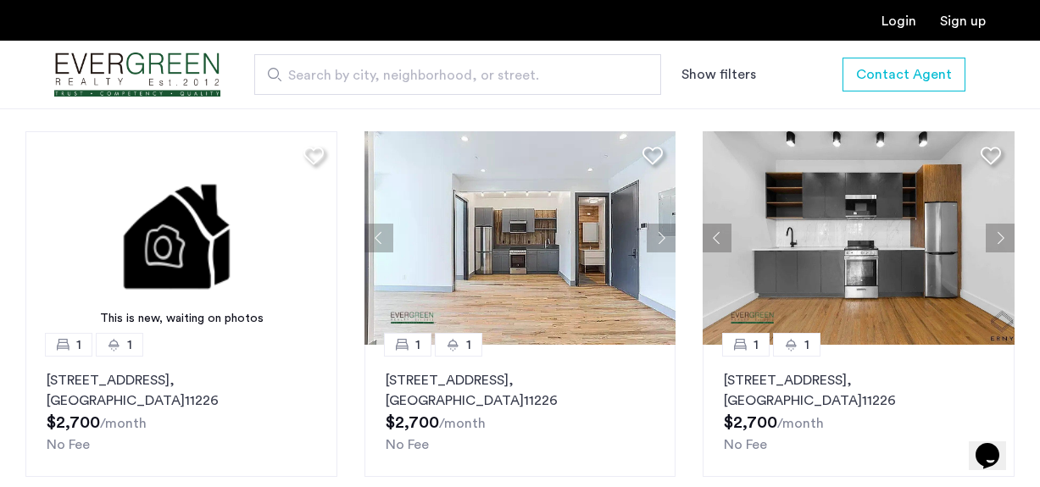
click at [663, 224] on button "Next apartment" at bounding box center [660, 238] width 29 height 29
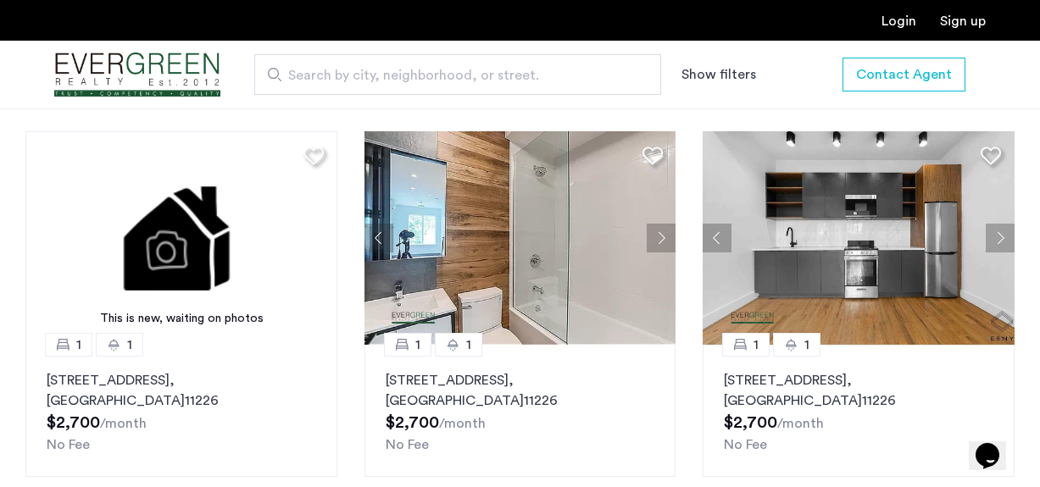
click at [663, 224] on button "Next apartment" at bounding box center [660, 238] width 29 height 29
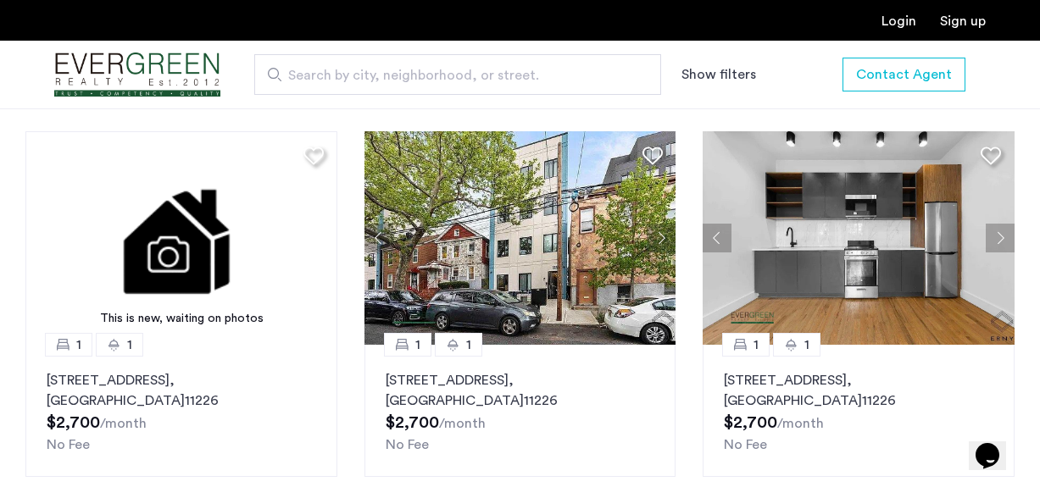
click at [1001, 224] on button "Next apartment" at bounding box center [999, 238] width 29 height 29
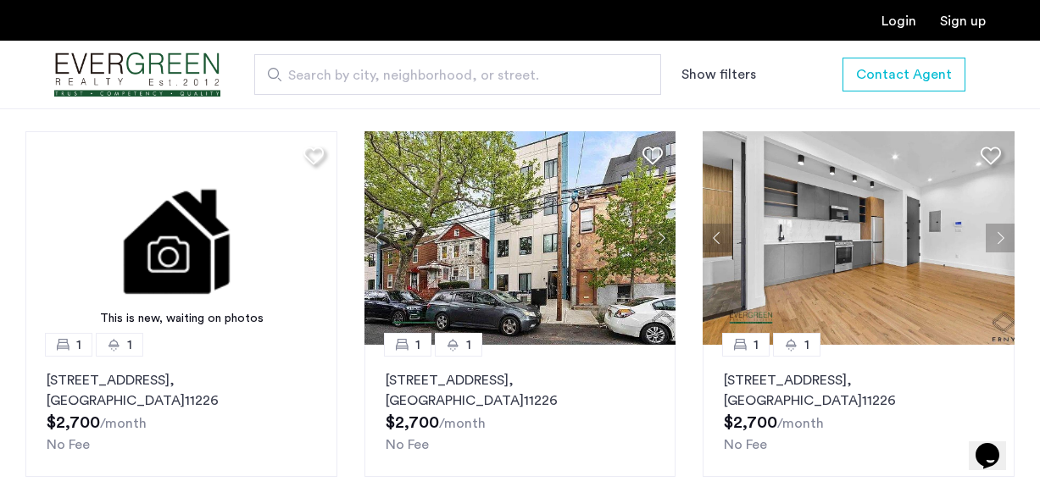
click at [1001, 224] on button "Next apartment" at bounding box center [999, 238] width 29 height 29
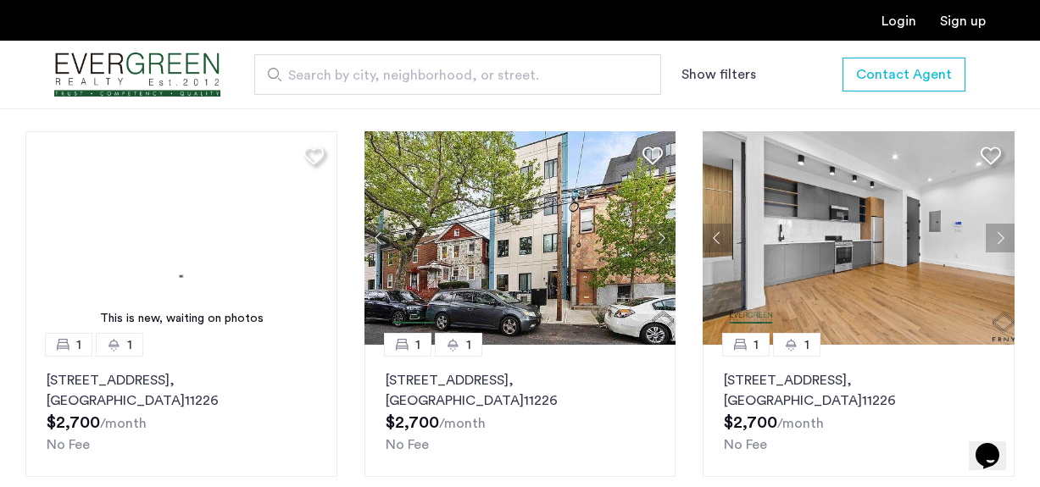
click at [1001, 224] on button "Next apartment" at bounding box center [999, 238] width 29 height 29
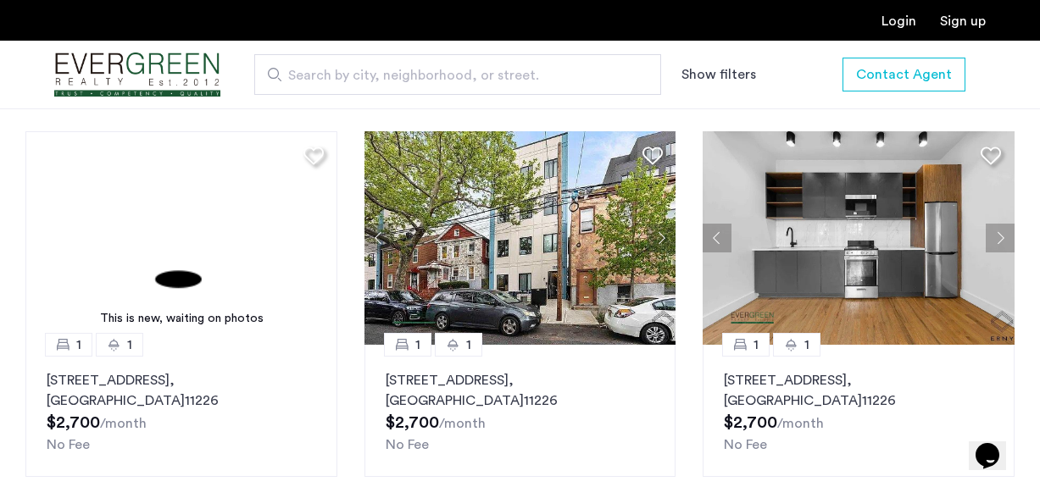
click at [1001, 224] on button "Next apartment" at bounding box center [999, 238] width 29 height 29
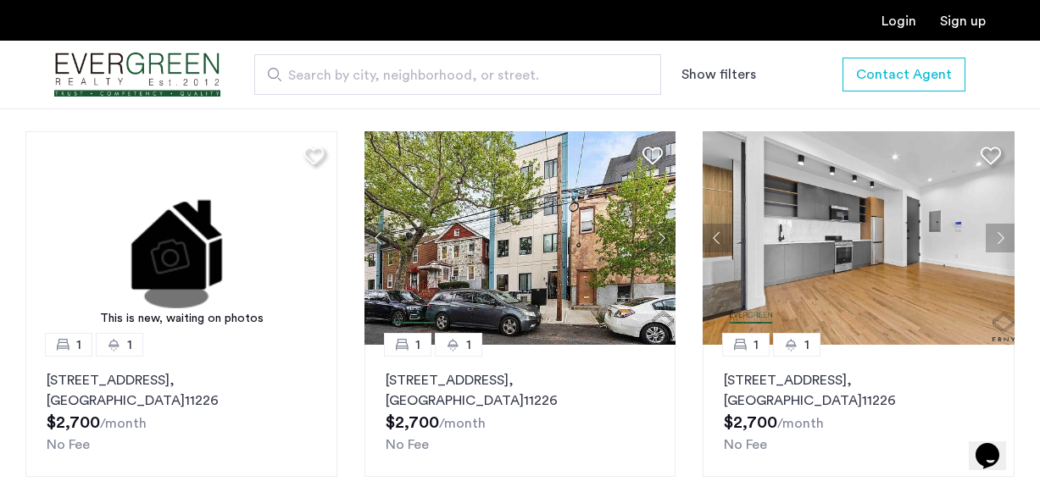
click at [1001, 224] on button "Next apartment" at bounding box center [999, 238] width 29 height 29
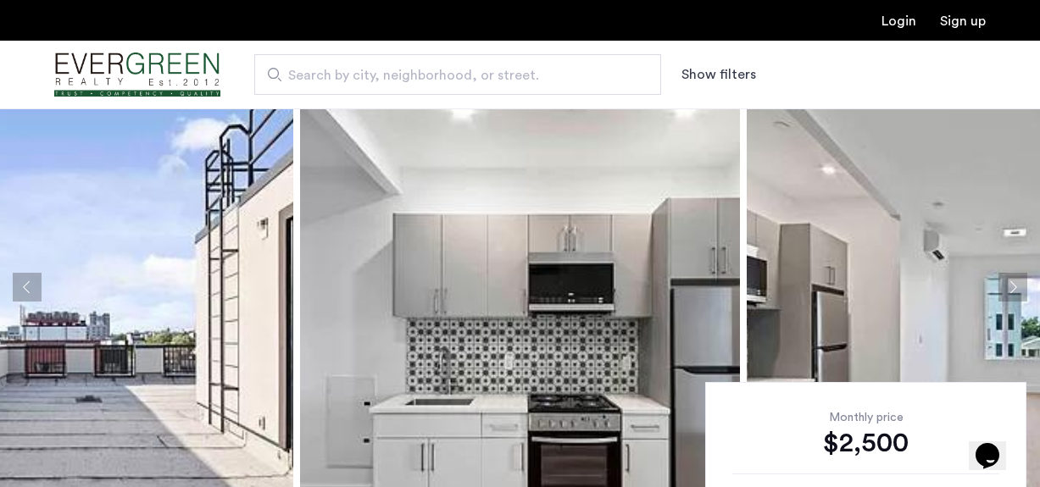
scroll to position [75, 0]
